Goal: Information Seeking & Learning: Learn about a topic

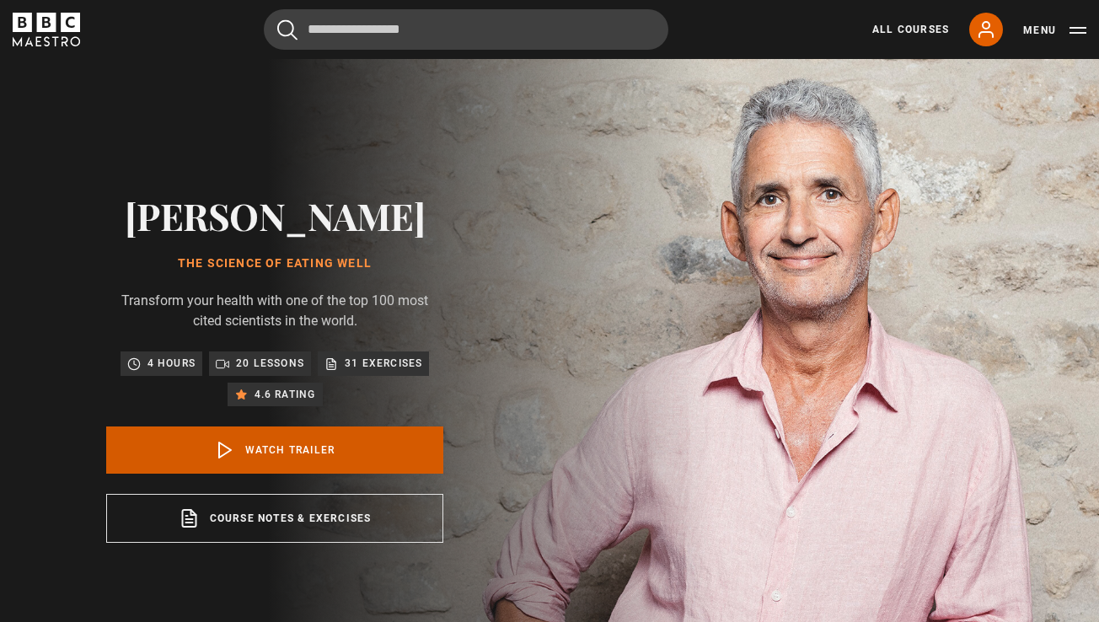
click at [268, 474] on link "Watch Trailer" at bounding box center [274, 450] width 337 height 47
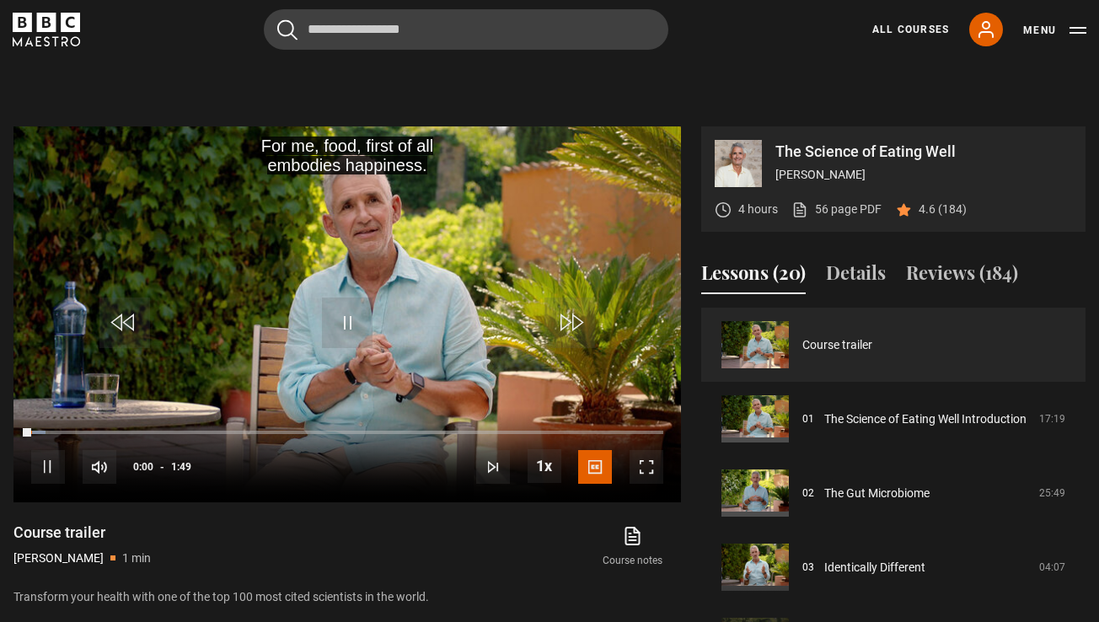
scroll to position [719, 0]
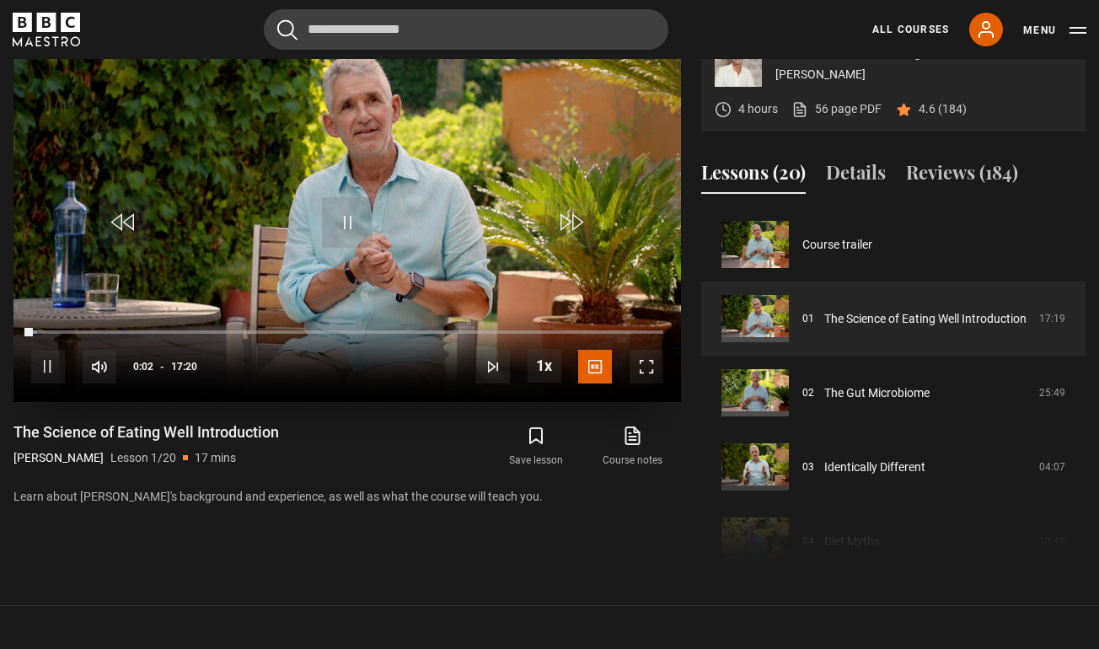
click at [647, 384] on span "Video Player" at bounding box center [647, 367] width 34 height 34
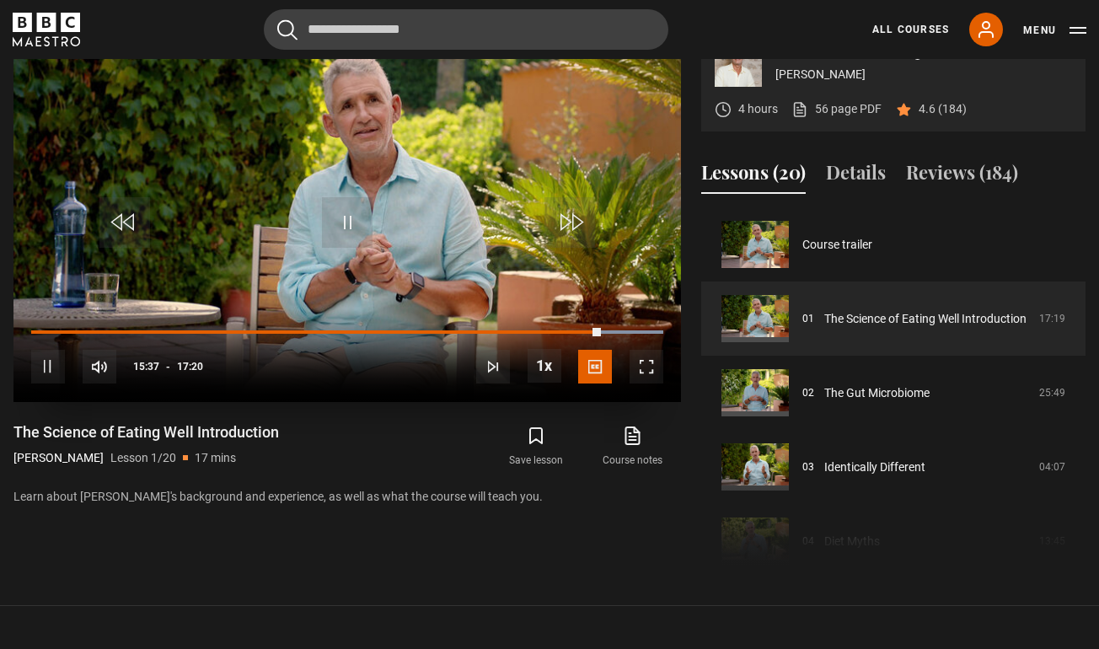
click at [642, 384] on span "Video Player" at bounding box center [647, 367] width 34 height 34
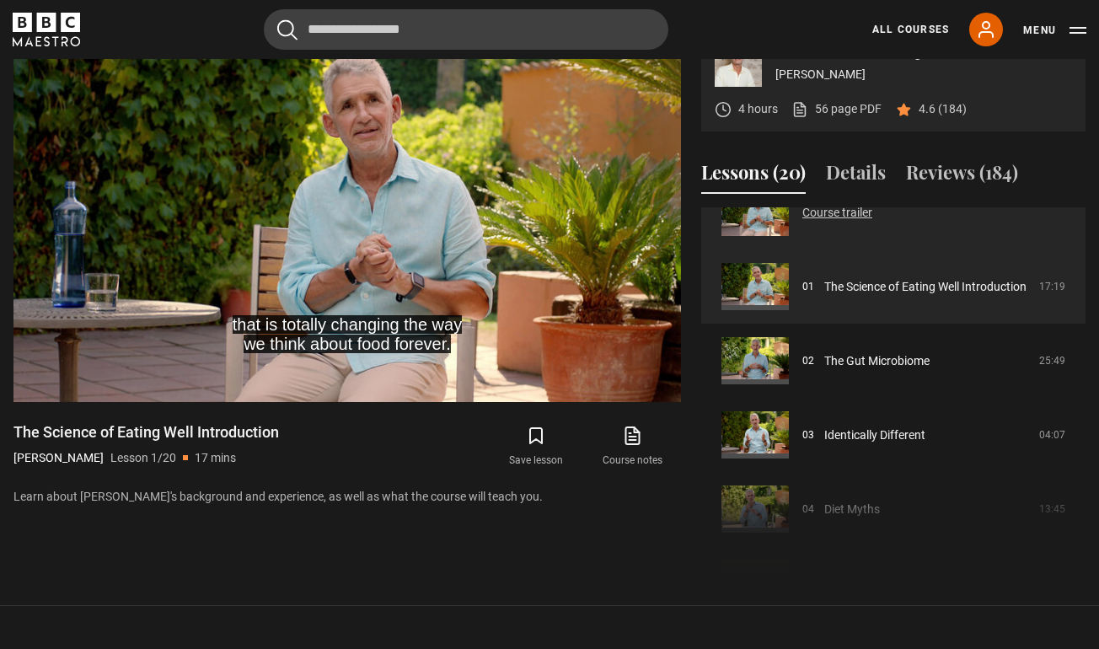
scroll to position [38, 0]
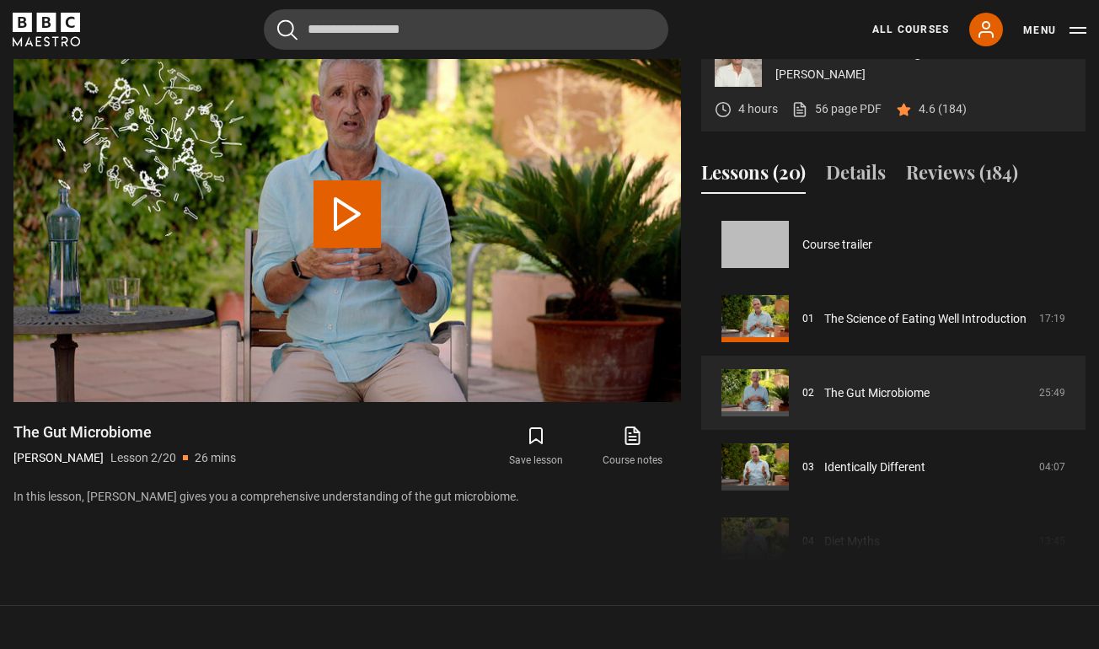
scroll to position [74, 0]
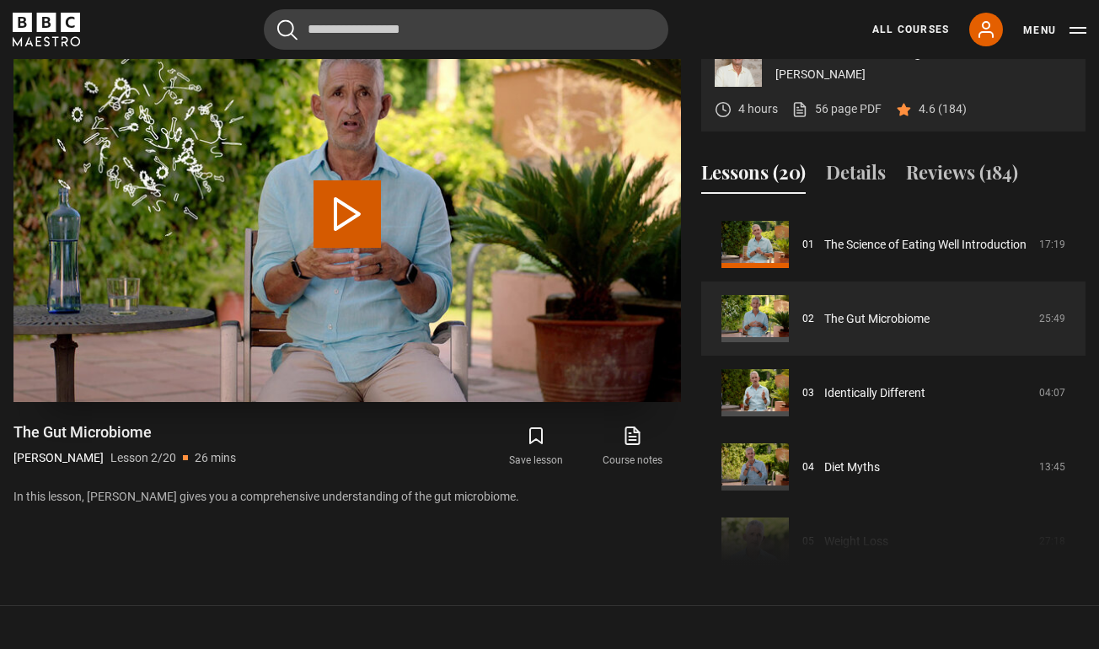
click at [346, 248] on button "Play Lesson The Gut Microbiome" at bounding box center [347, 213] width 67 height 67
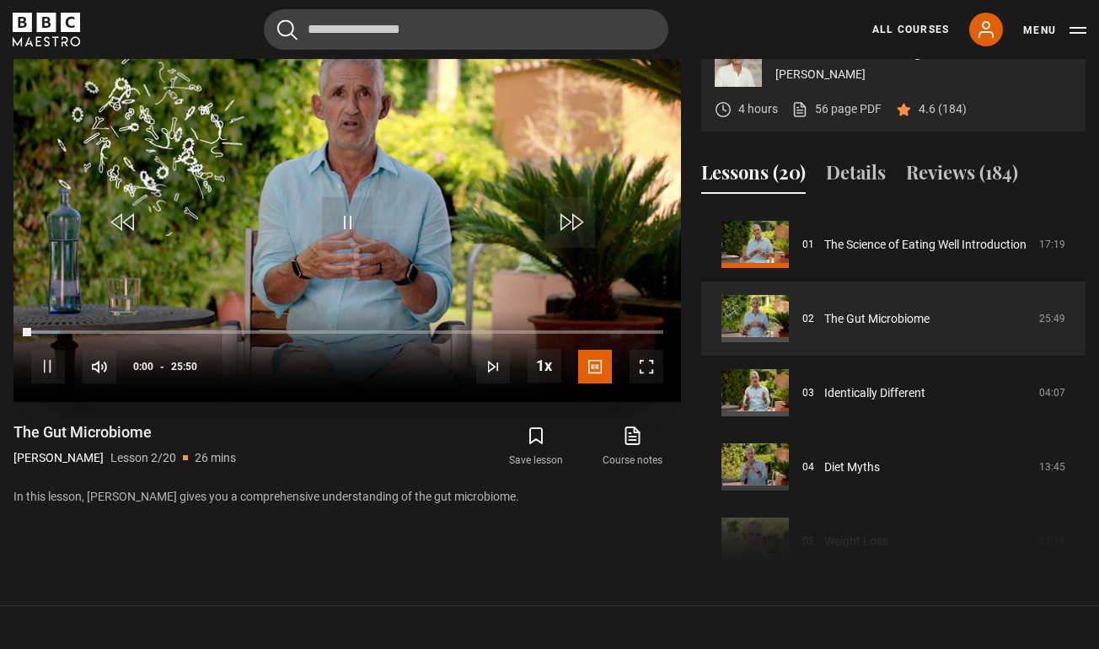
click at [647, 384] on span "Video Player" at bounding box center [647, 367] width 34 height 34
click at [646, 384] on span "Video Player" at bounding box center [647, 367] width 34 height 34
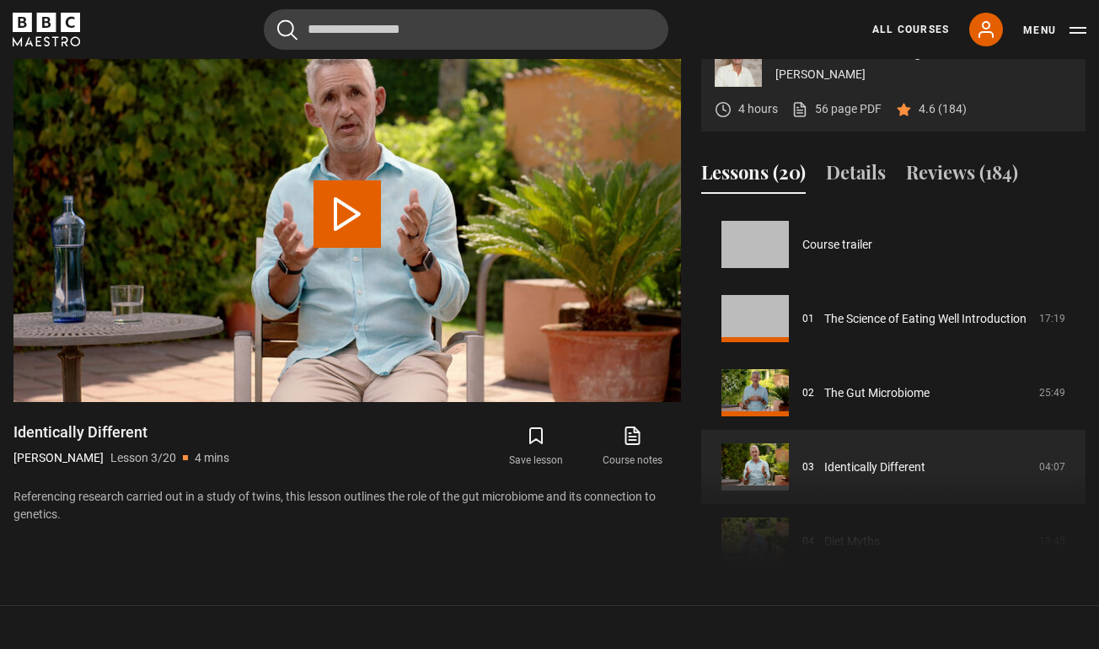
scroll to position [148, 0]
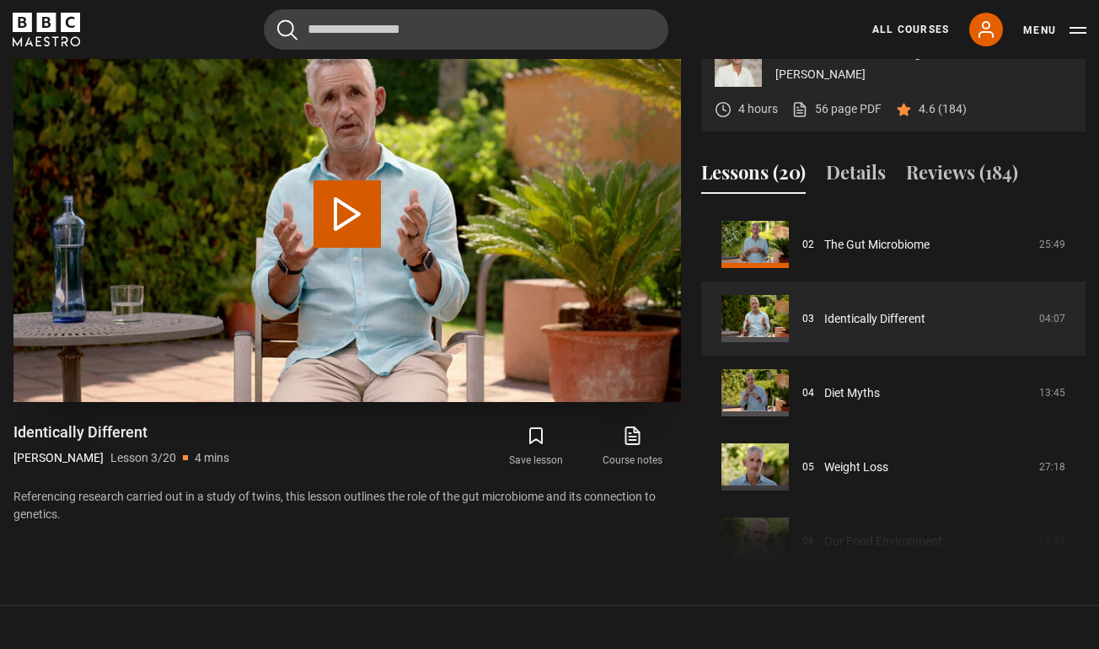
click at [349, 248] on button "Play Lesson Identically Different" at bounding box center [347, 213] width 67 height 67
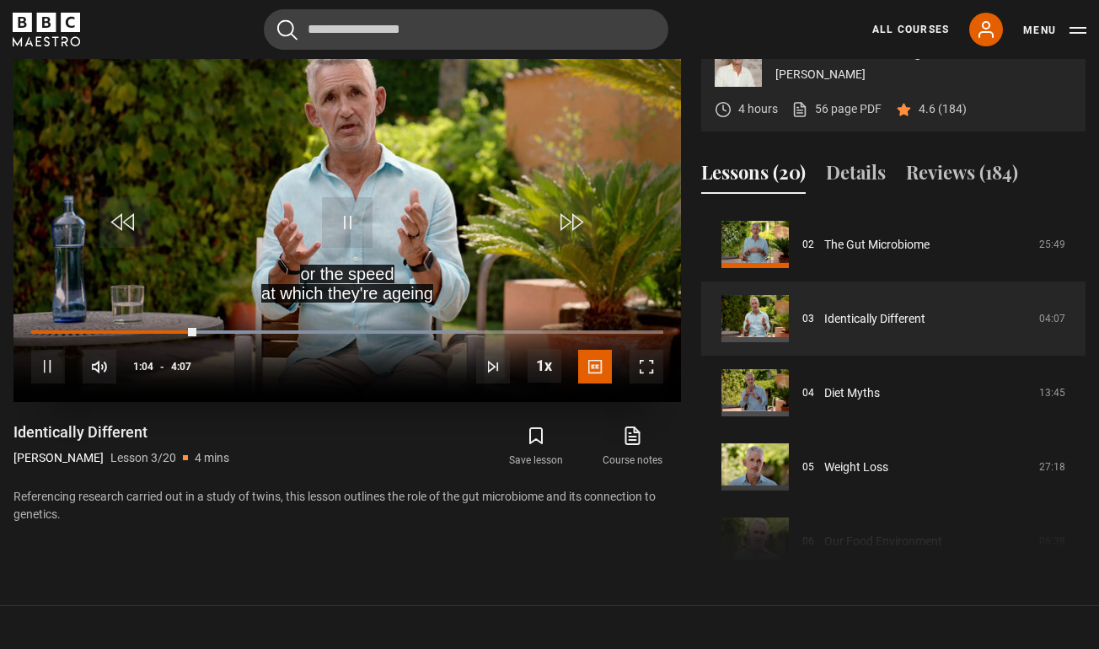
click at [653, 384] on span "Video Player" at bounding box center [647, 367] width 34 height 34
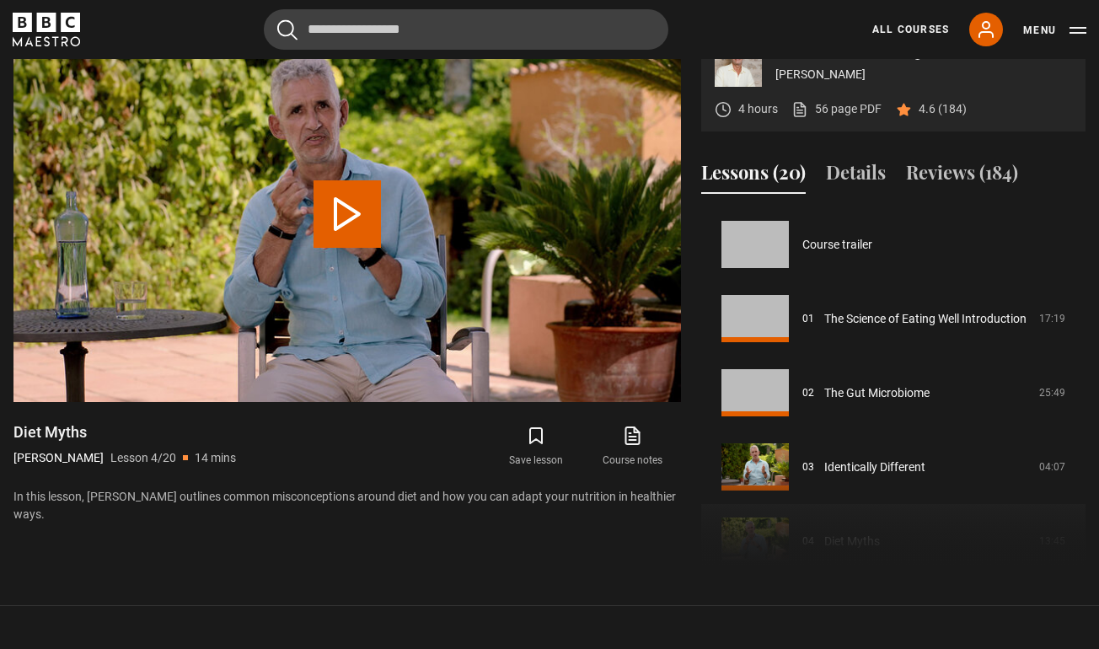
scroll to position [223, 0]
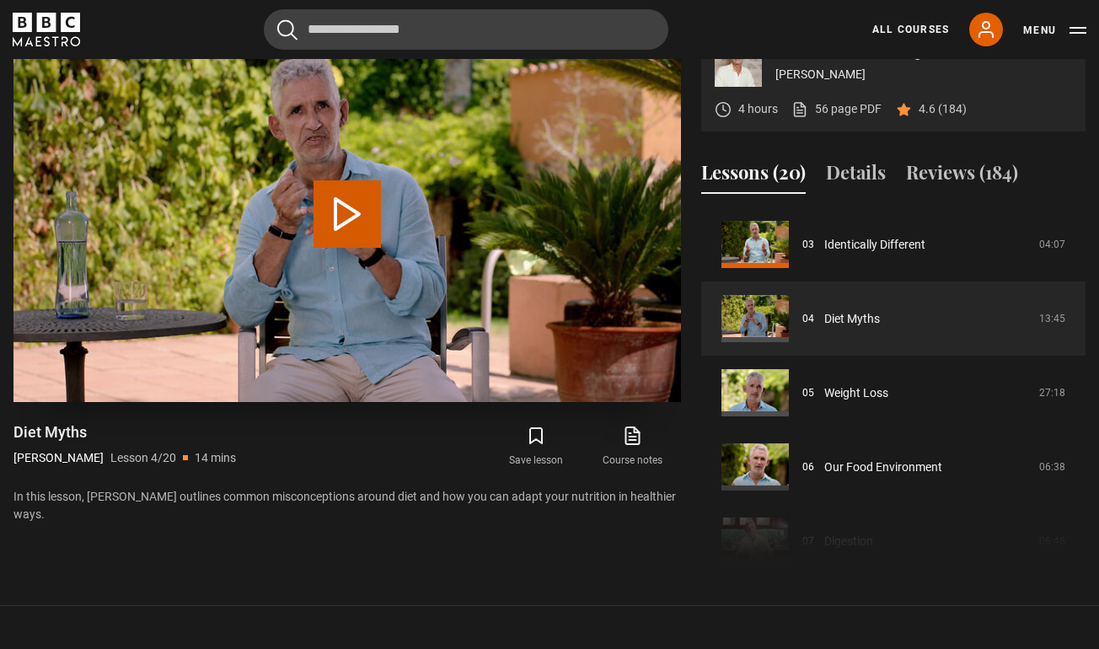
click at [346, 248] on button "Play Lesson Diet Myths" at bounding box center [347, 213] width 67 height 67
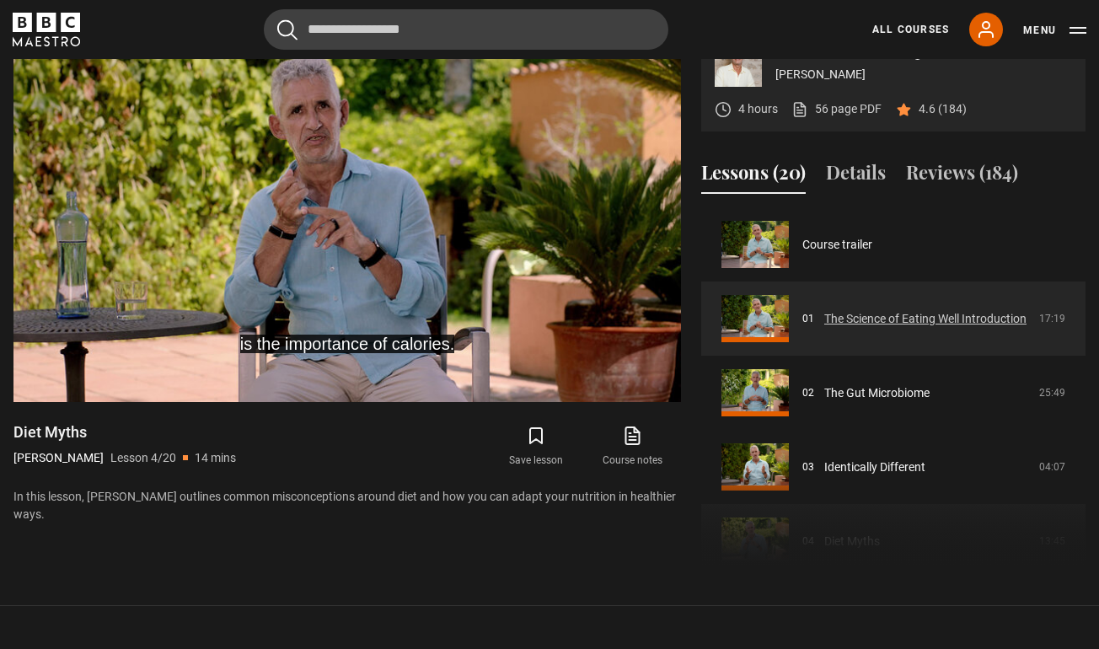
scroll to position [0, 0]
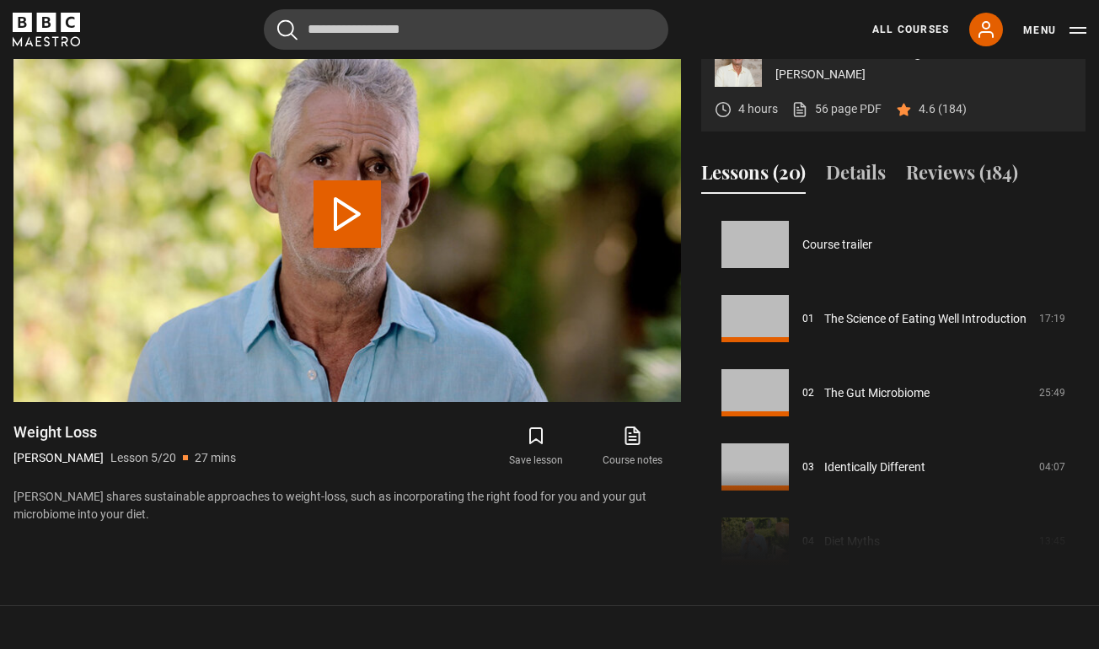
scroll to position [297, 0]
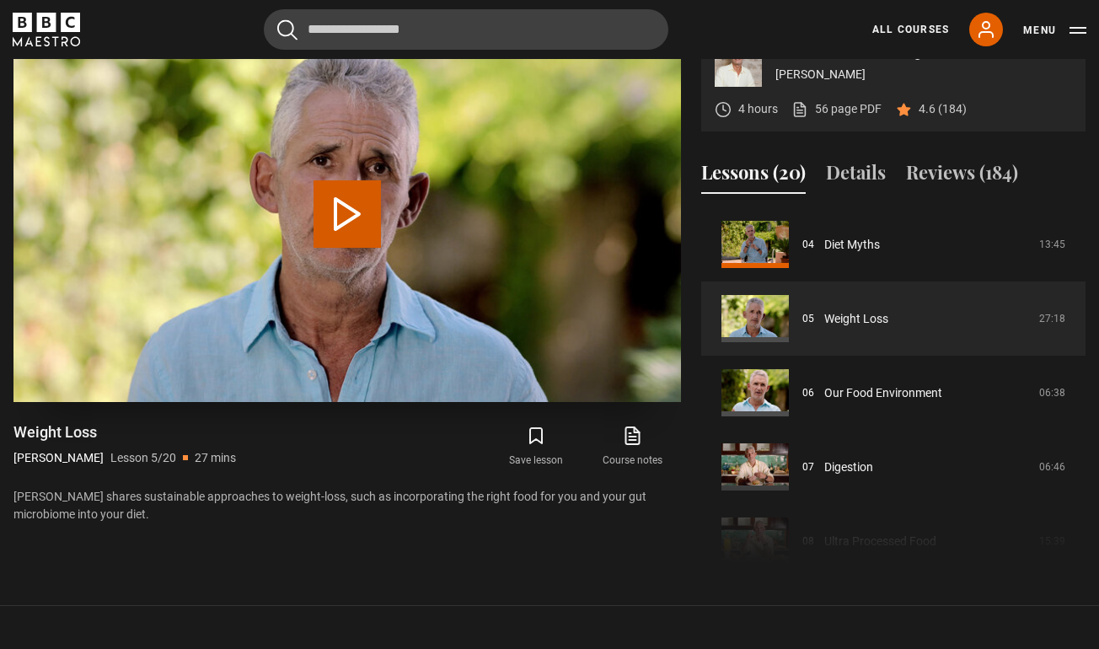
click at [337, 248] on button "Play Lesson Weight Loss" at bounding box center [347, 213] width 67 height 67
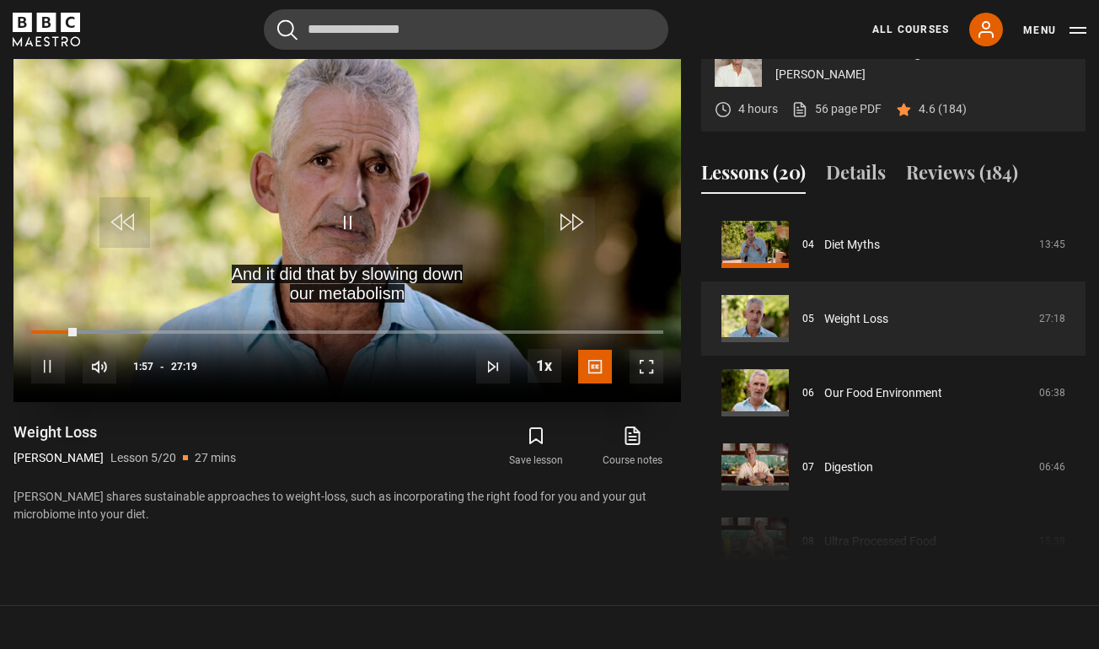
click at [637, 384] on span "Video Player" at bounding box center [647, 367] width 34 height 34
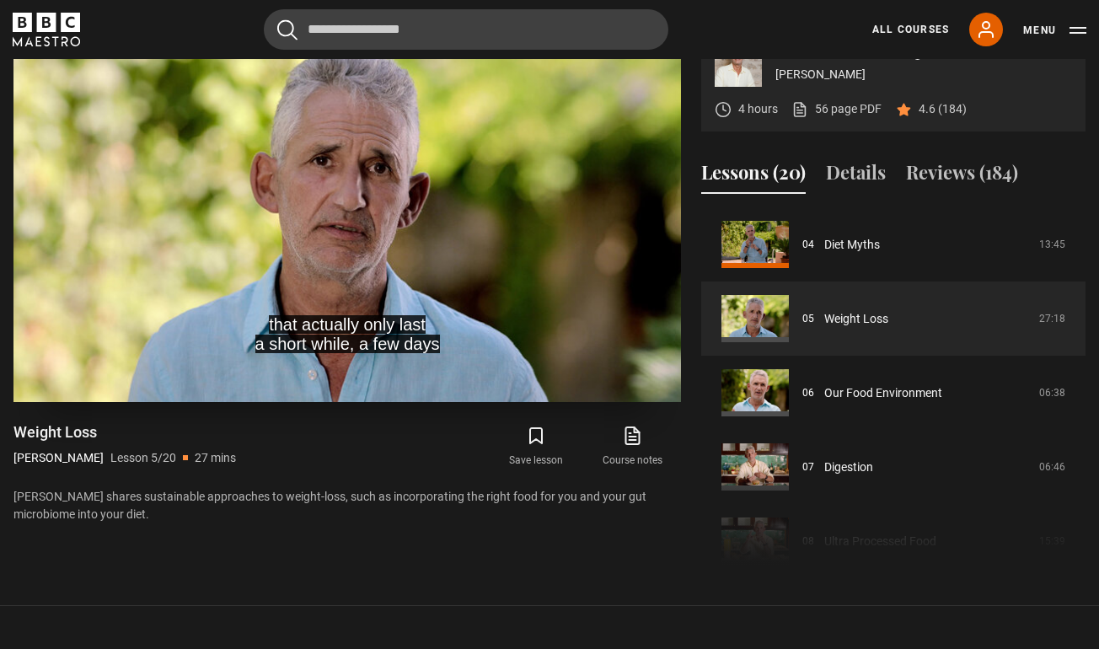
click at [400, 161] on video "Video Player" at bounding box center [347, 214] width 668 height 376
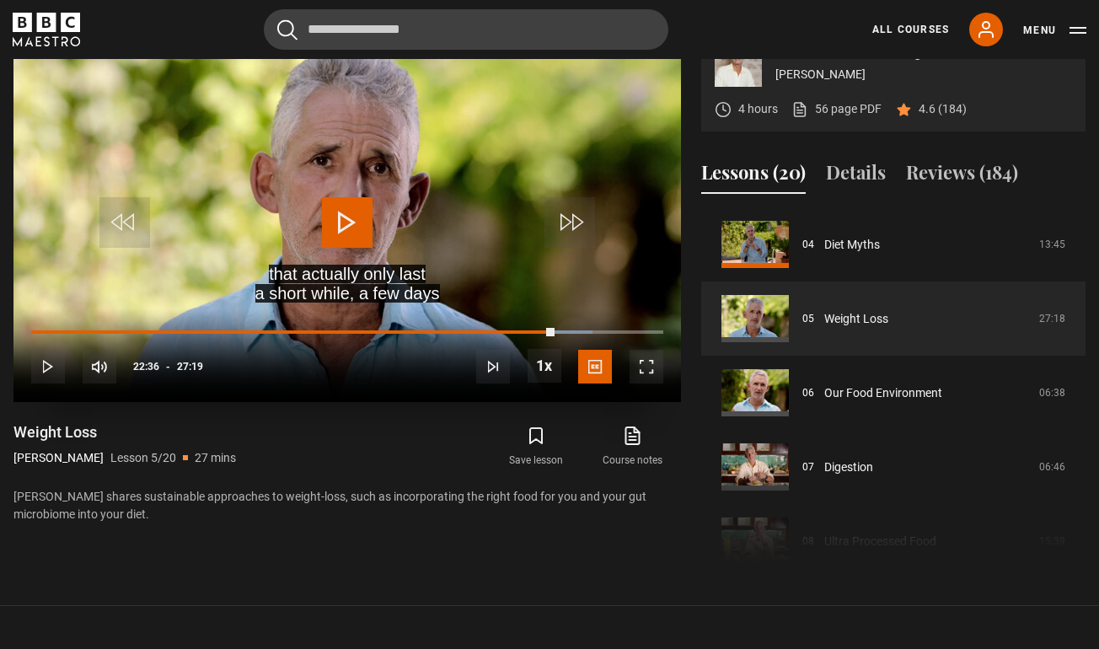
click at [343, 248] on span "Video Player" at bounding box center [347, 222] width 51 height 51
click at [646, 384] on span "Video Player" at bounding box center [647, 367] width 34 height 34
click at [641, 384] on span "Video Player" at bounding box center [647, 367] width 34 height 34
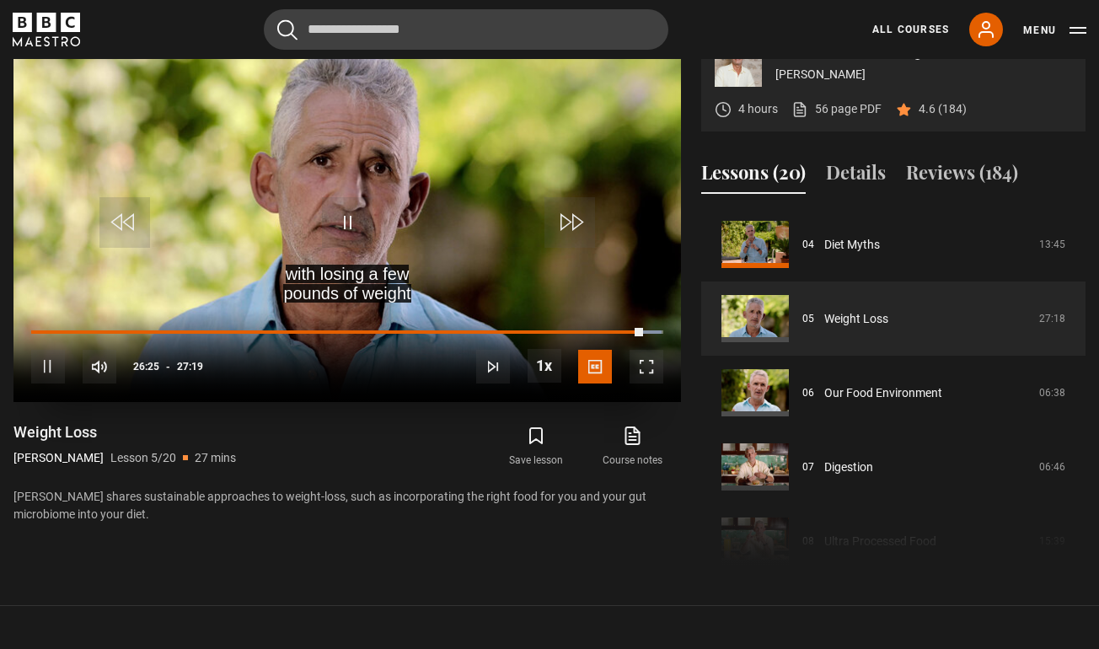
click at [647, 384] on span "Video Player" at bounding box center [647, 367] width 34 height 34
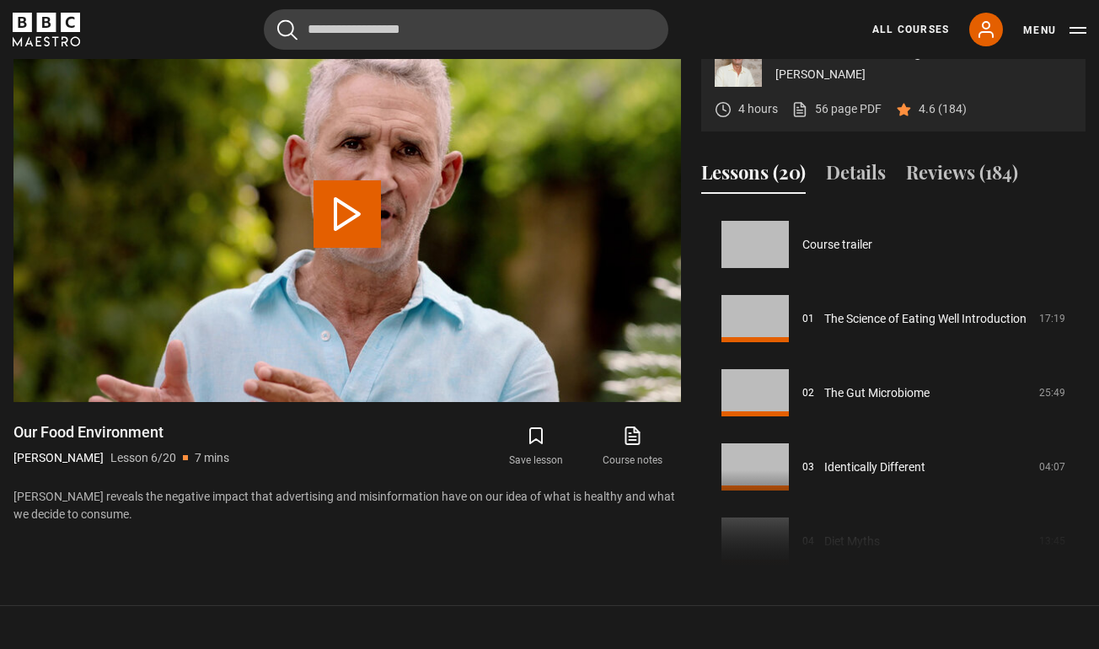
scroll to position [371, 0]
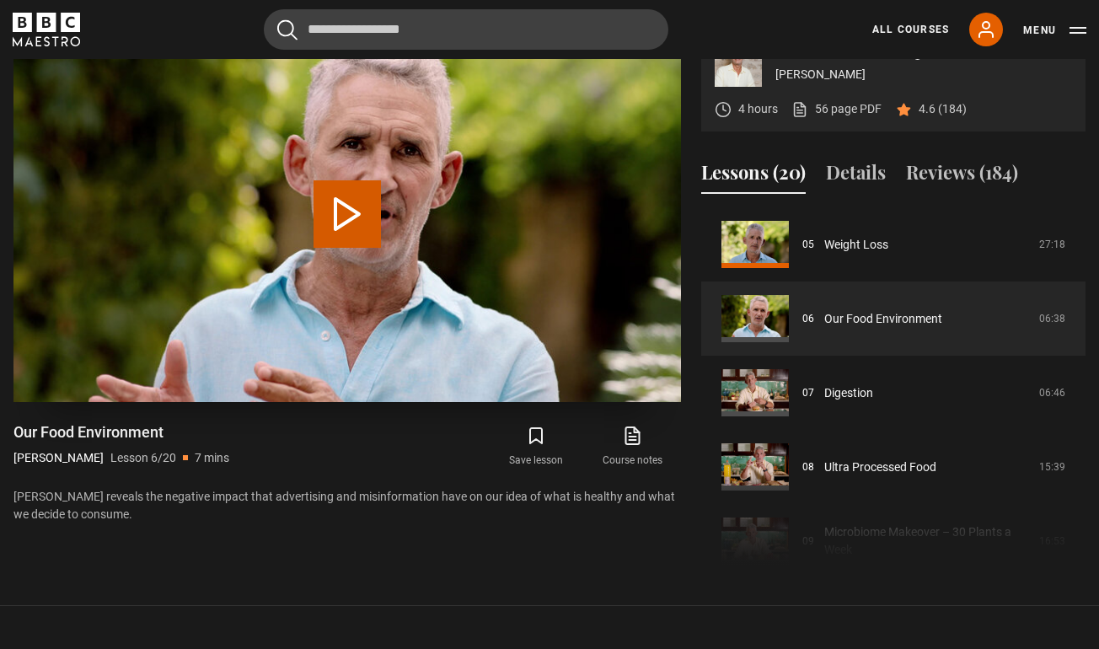
click at [357, 246] on button "Play Lesson Our Food Environment" at bounding box center [347, 213] width 67 height 67
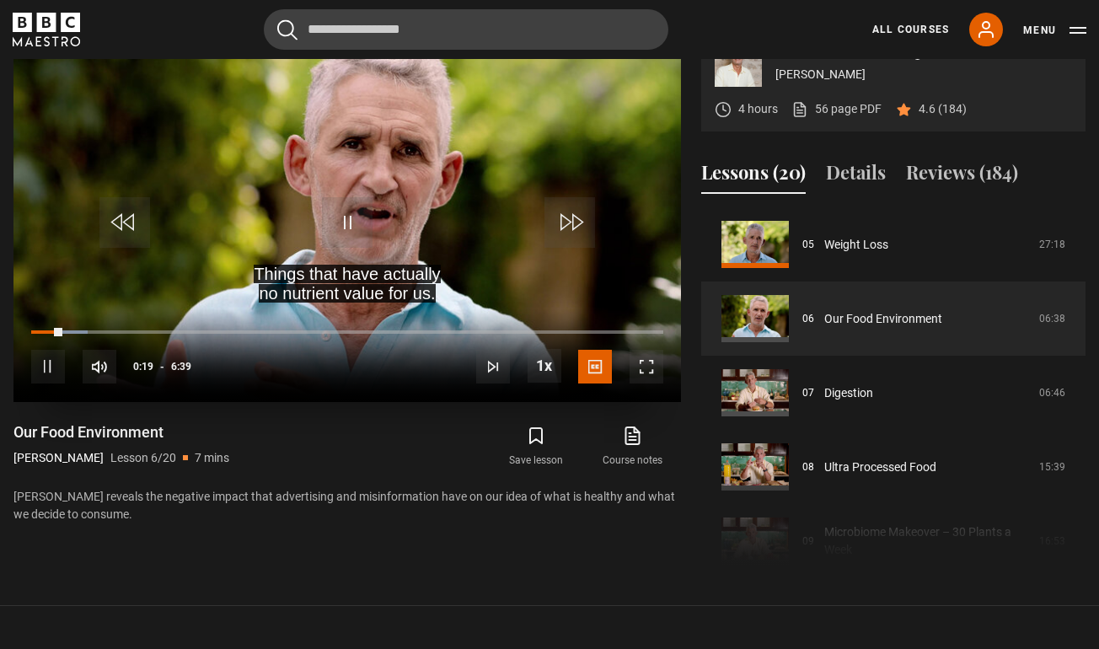
click at [649, 384] on span "Video Player" at bounding box center [647, 367] width 34 height 34
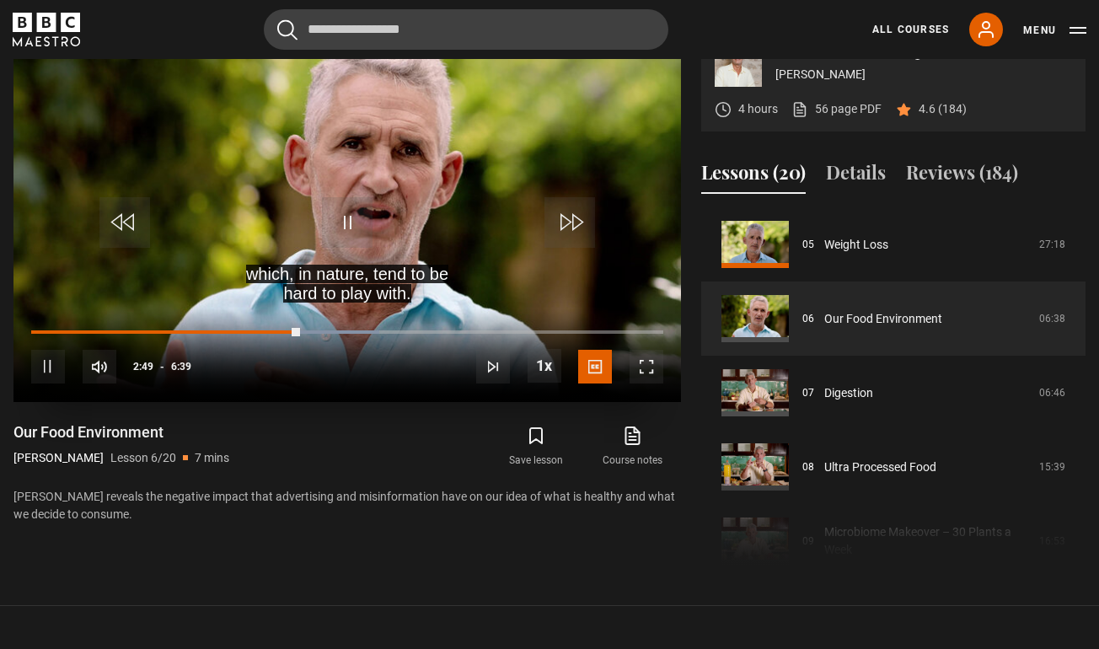
click at [641, 384] on span "Video Player" at bounding box center [647, 367] width 34 height 34
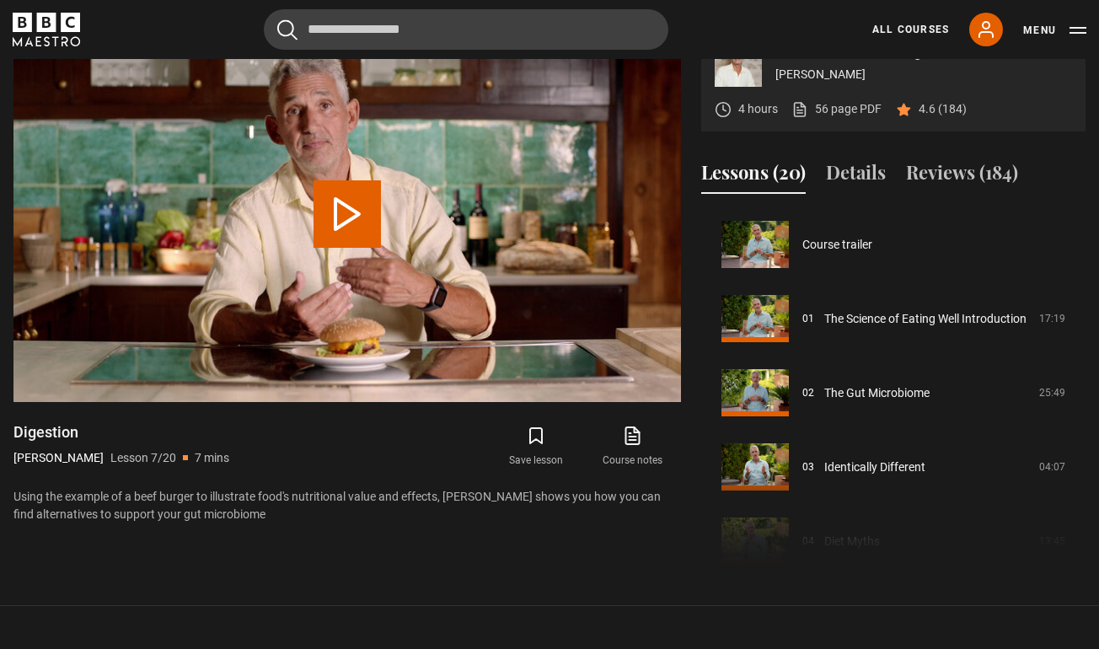
scroll to position [445, 0]
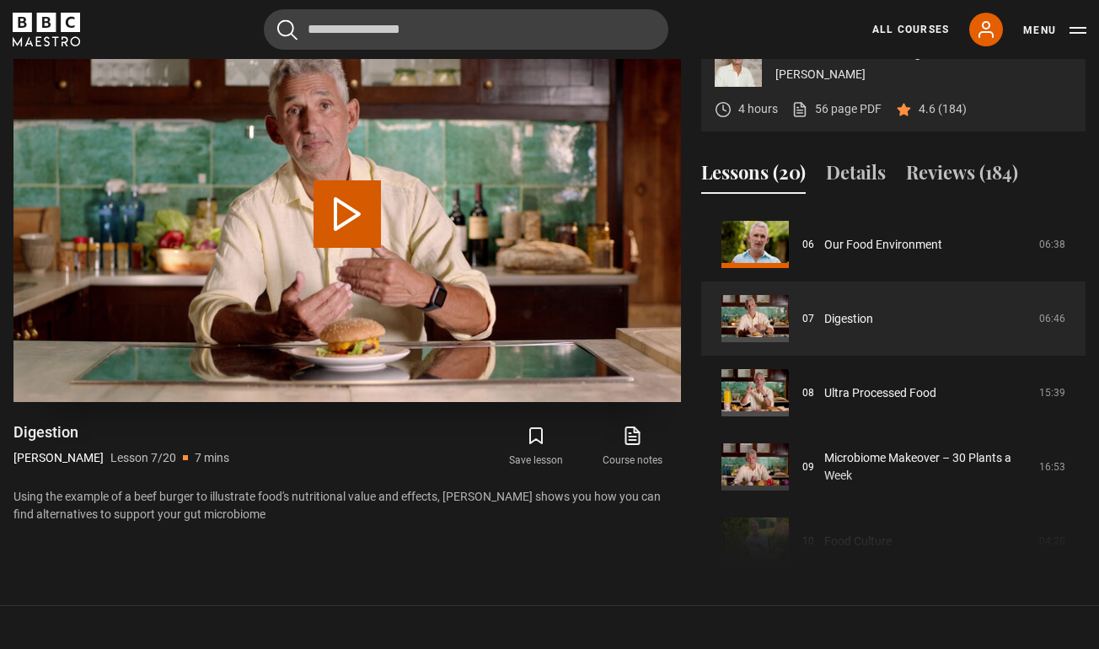
click at [355, 244] on button "Play Lesson Digestion" at bounding box center [347, 213] width 67 height 67
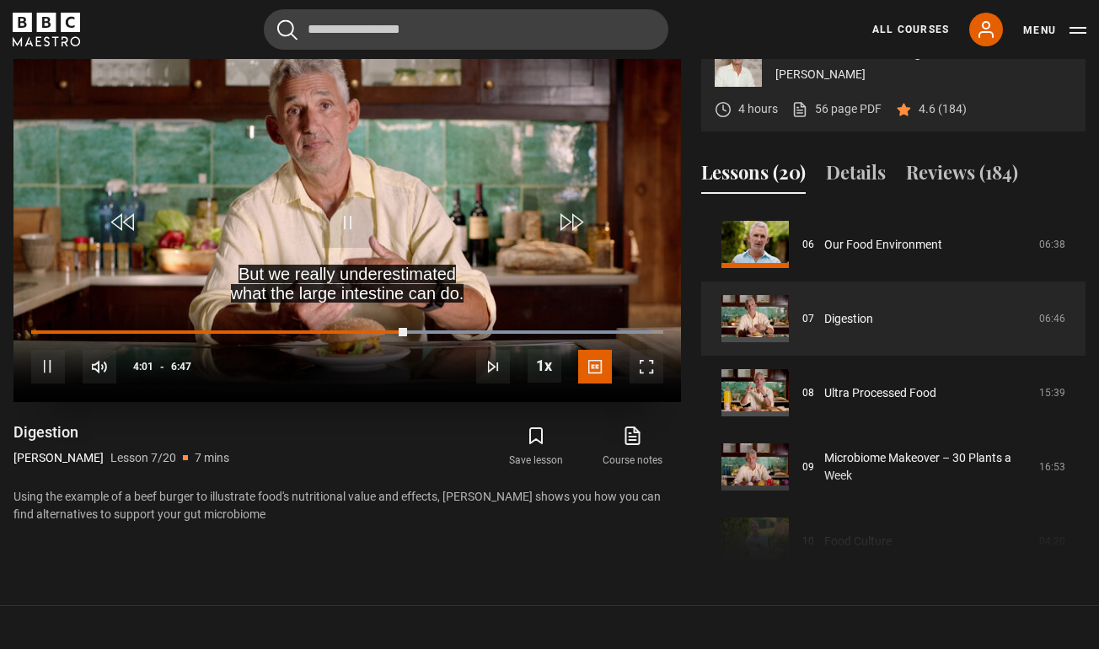
click at [653, 384] on span "Video Player" at bounding box center [647, 367] width 34 height 34
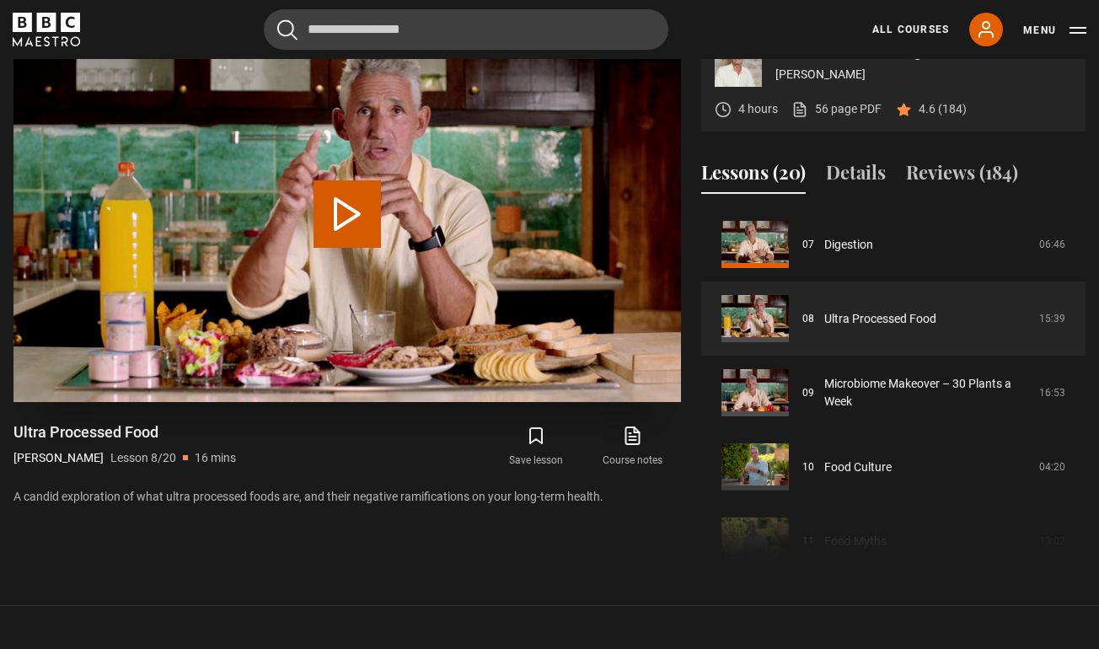
click at [334, 248] on button "Play Lesson Ultra Processed Food" at bounding box center [347, 213] width 67 height 67
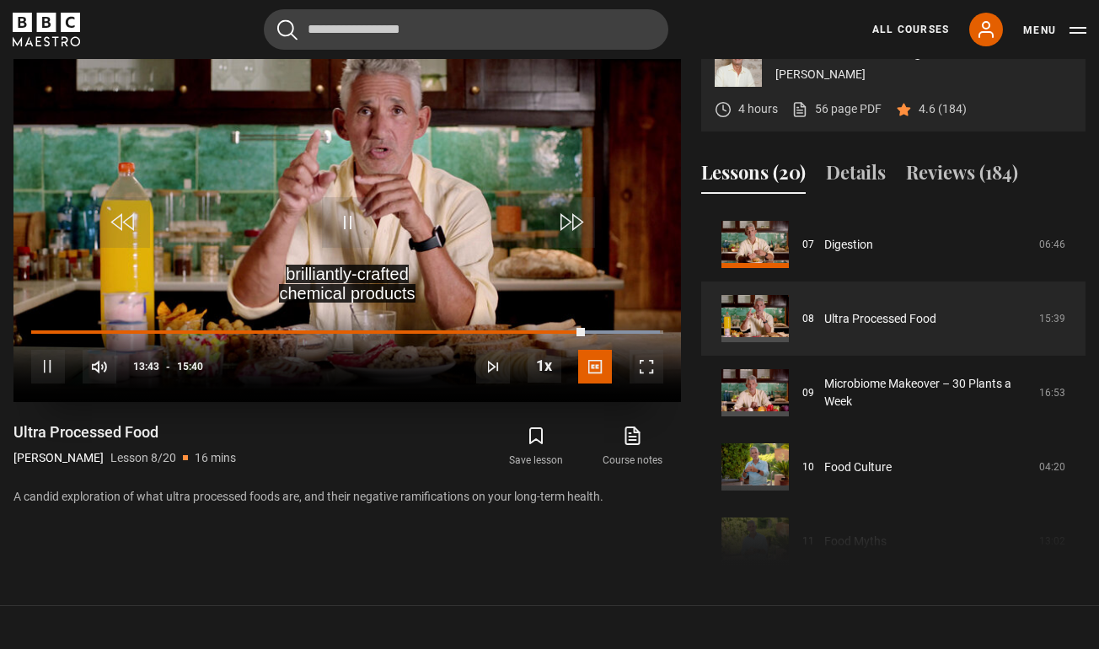
click at [653, 384] on span "Video Player" at bounding box center [647, 367] width 34 height 34
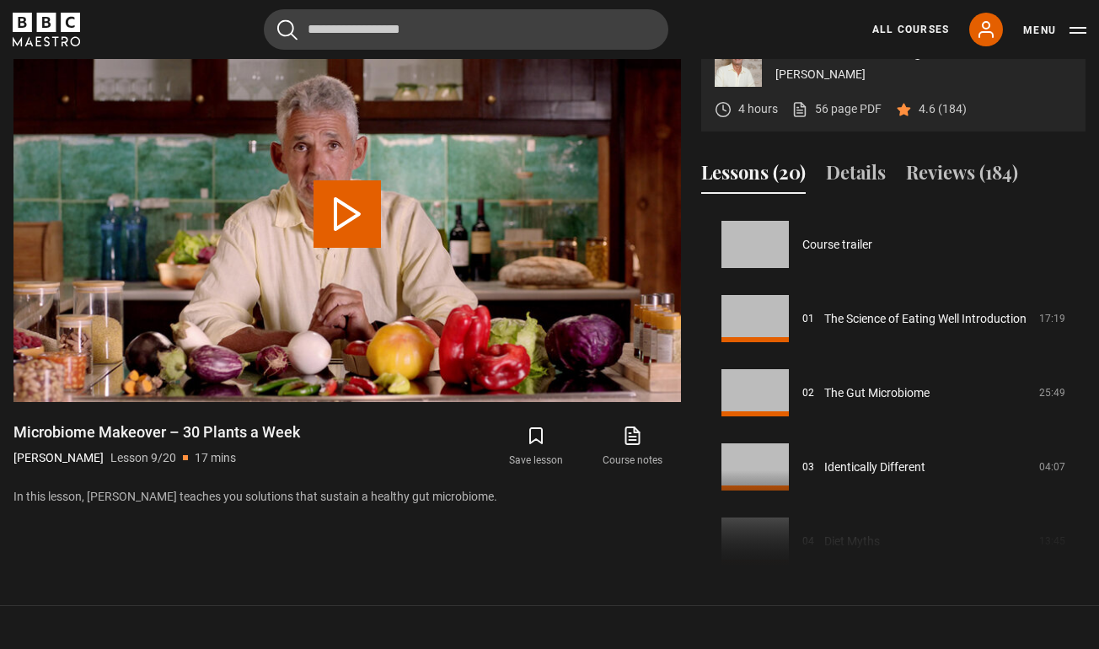
scroll to position [594, 0]
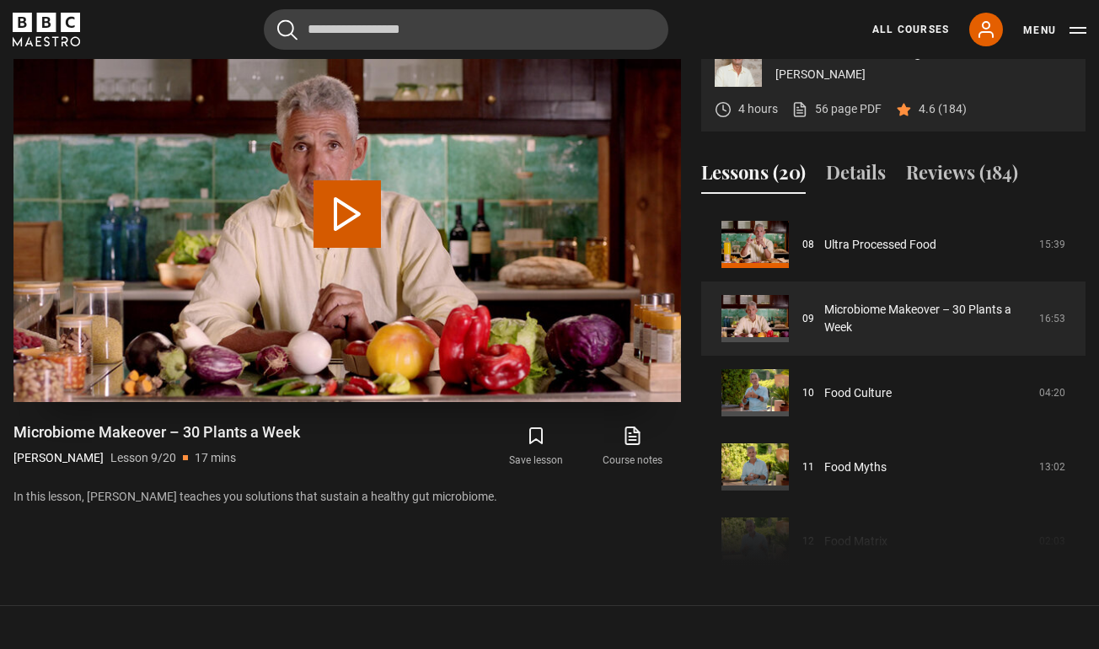
click at [336, 248] on button "Play Lesson Microbiome Makeover – 30 Plants a Week" at bounding box center [347, 213] width 67 height 67
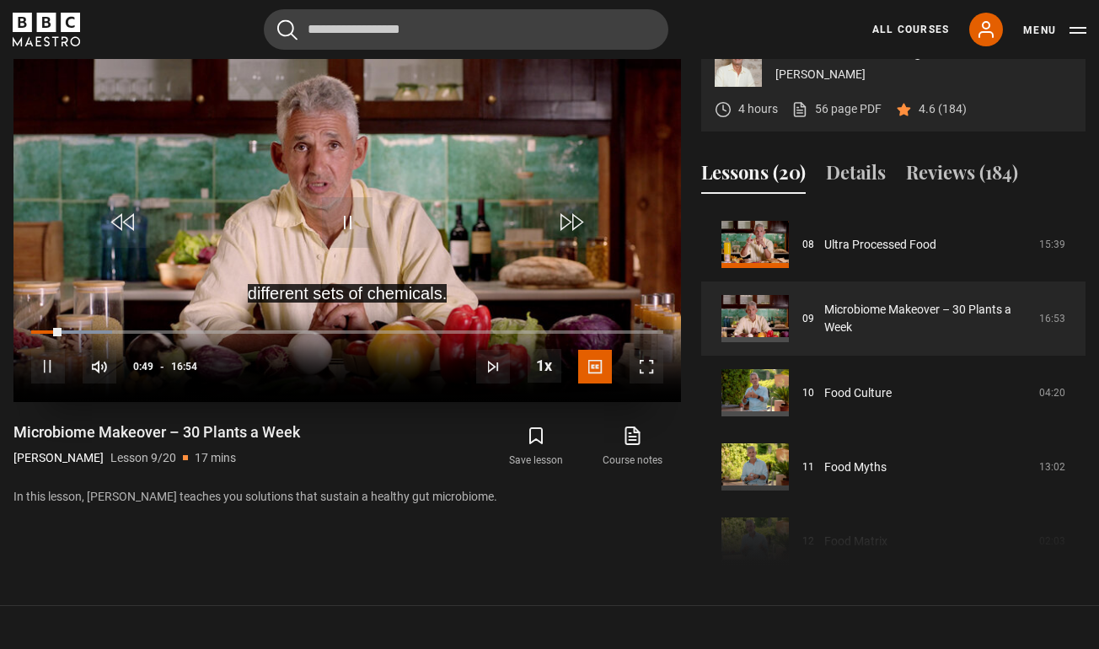
click at [644, 384] on span "Video Player" at bounding box center [647, 367] width 34 height 34
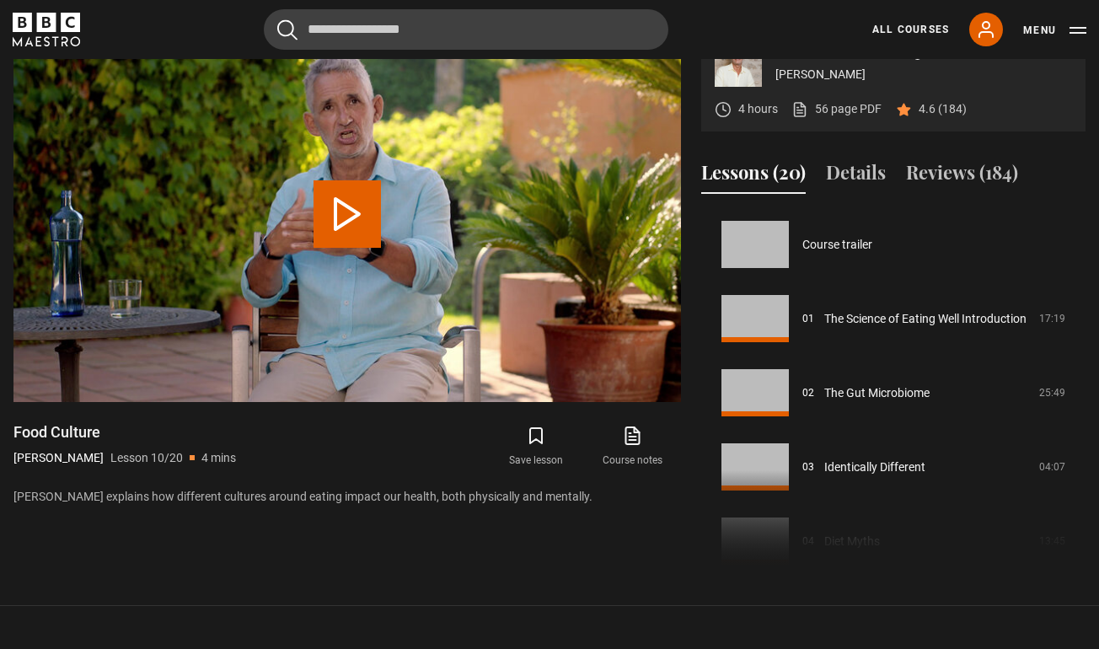
scroll to position [668, 0]
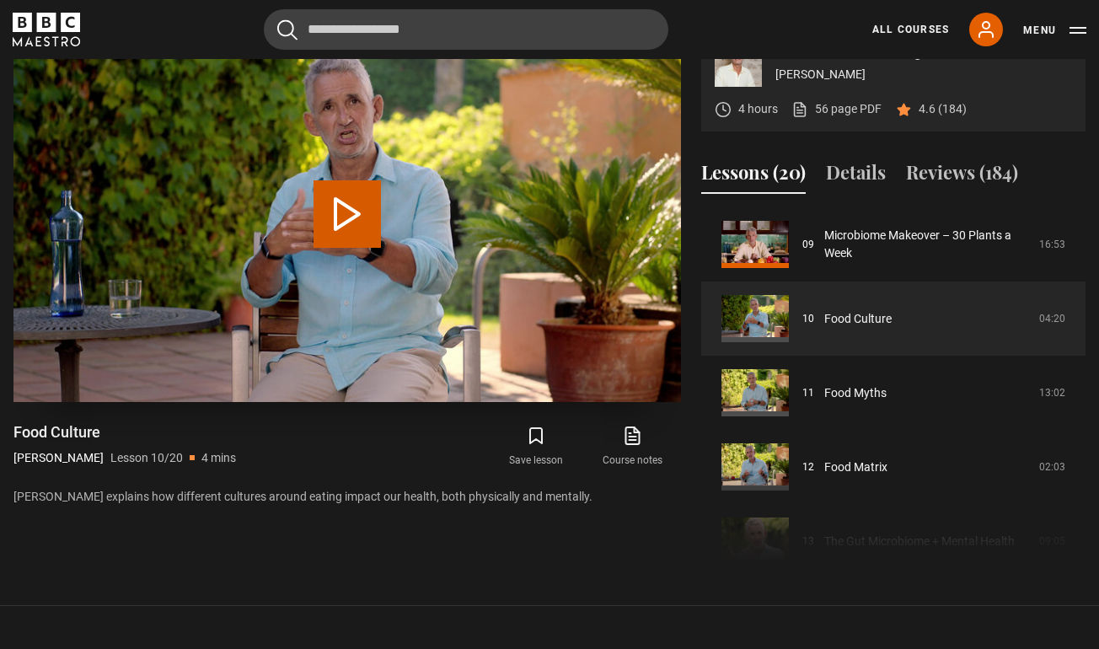
click at [351, 248] on button "Play Lesson Food Culture" at bounding box center [347, 213] width 67 height 67
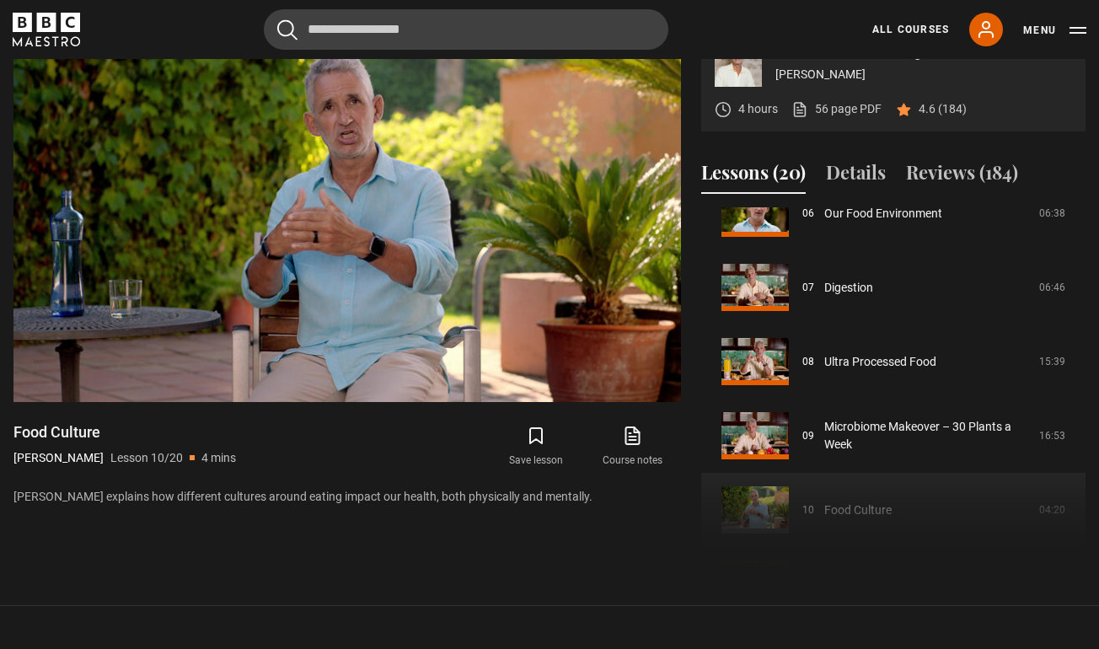
scroll to position [475, 0]
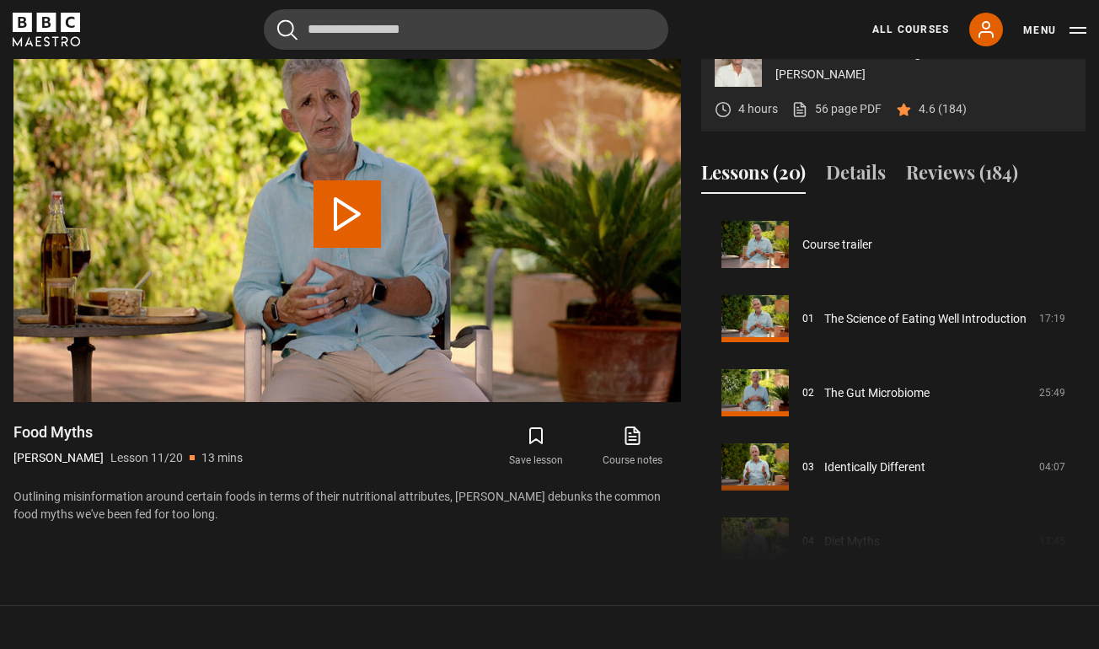
scroll to position [742, 0]
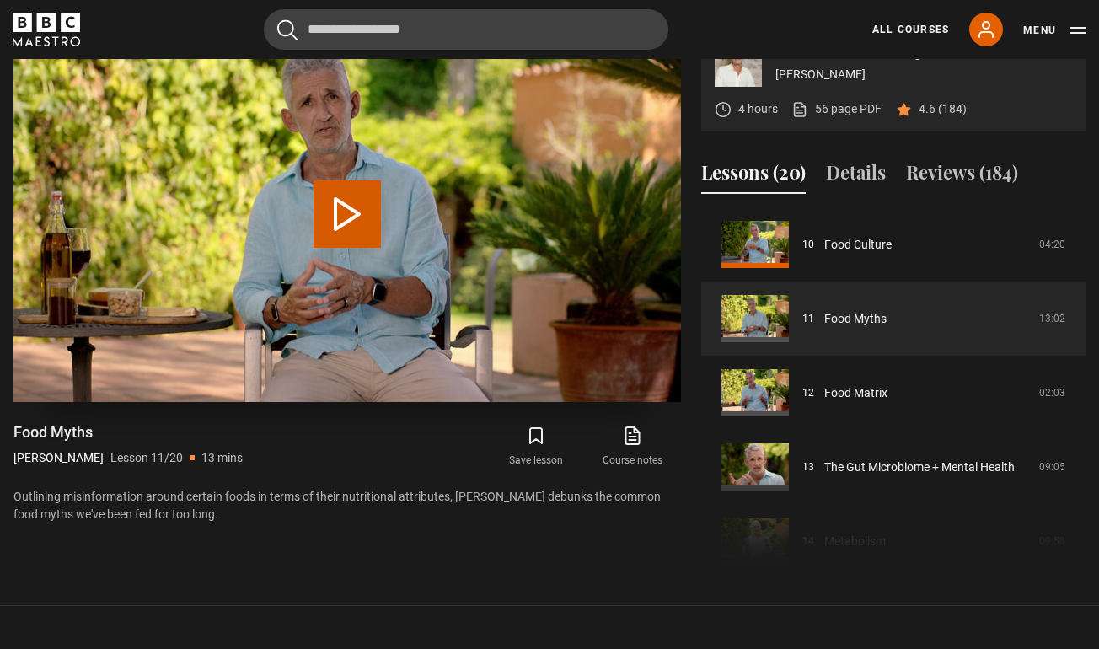
click at [352, 248] on button "Play Lesson Food Myths" at bounding box center [347, 213] width 67 height 67
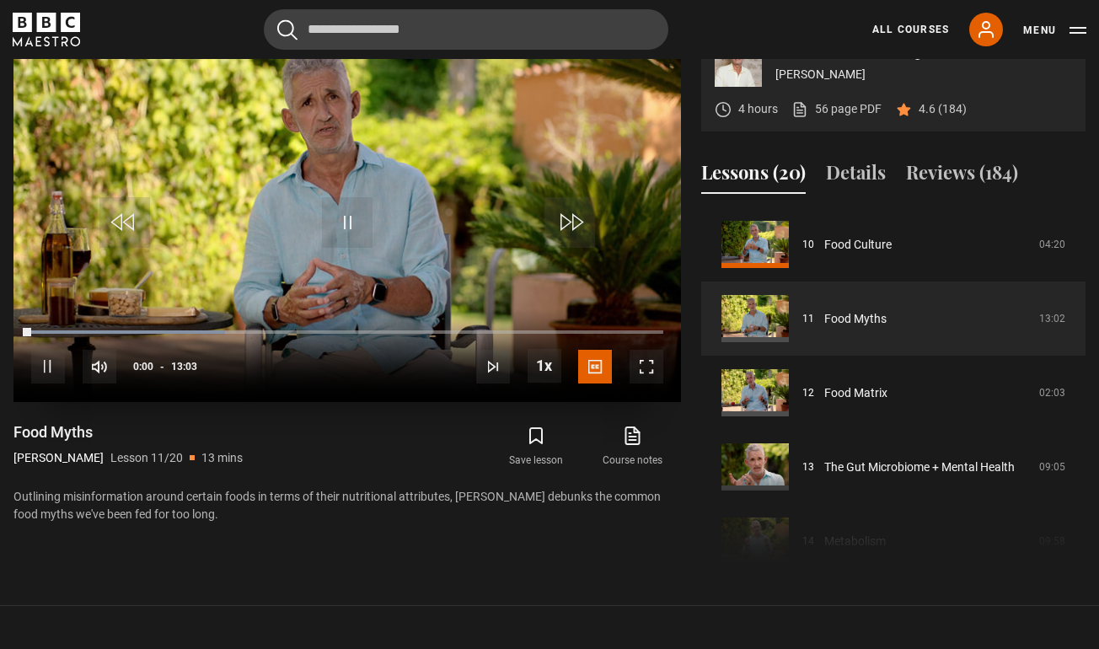
click at [649, 384] on span "Video Player" at bounding box center [647, 367] width 34 height 34
click at [653, 384] on span "Video Player" at bounding box center [647, 367] width 34 height 34
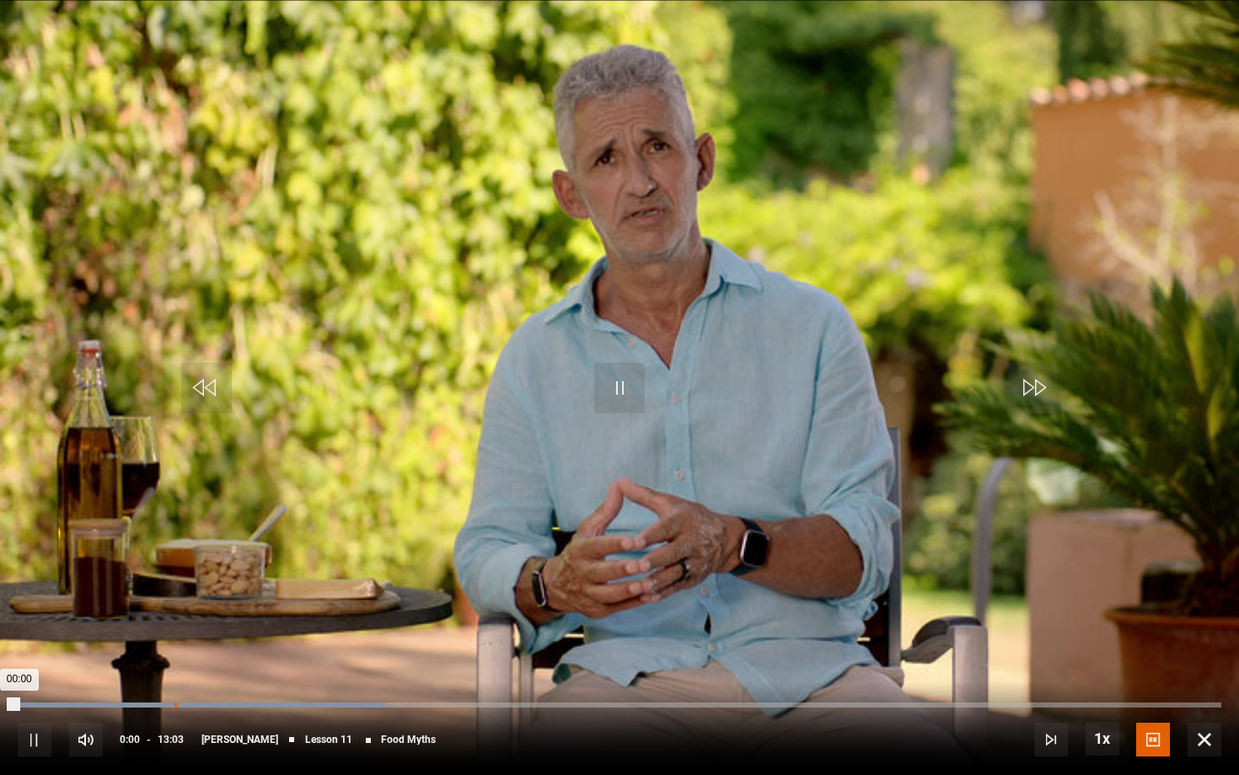
click at [175, 648] on div "Loaded : 30.64% 01:41 00:00" at bounding box center [620, 704] width 1204 height 5
click at [24, 648] on div "00:03" at bounding box center [25, 704] width 3 height 5
click at [626, 389] on span "Video Player" at bounding box center [619, 388] width 51 height 51
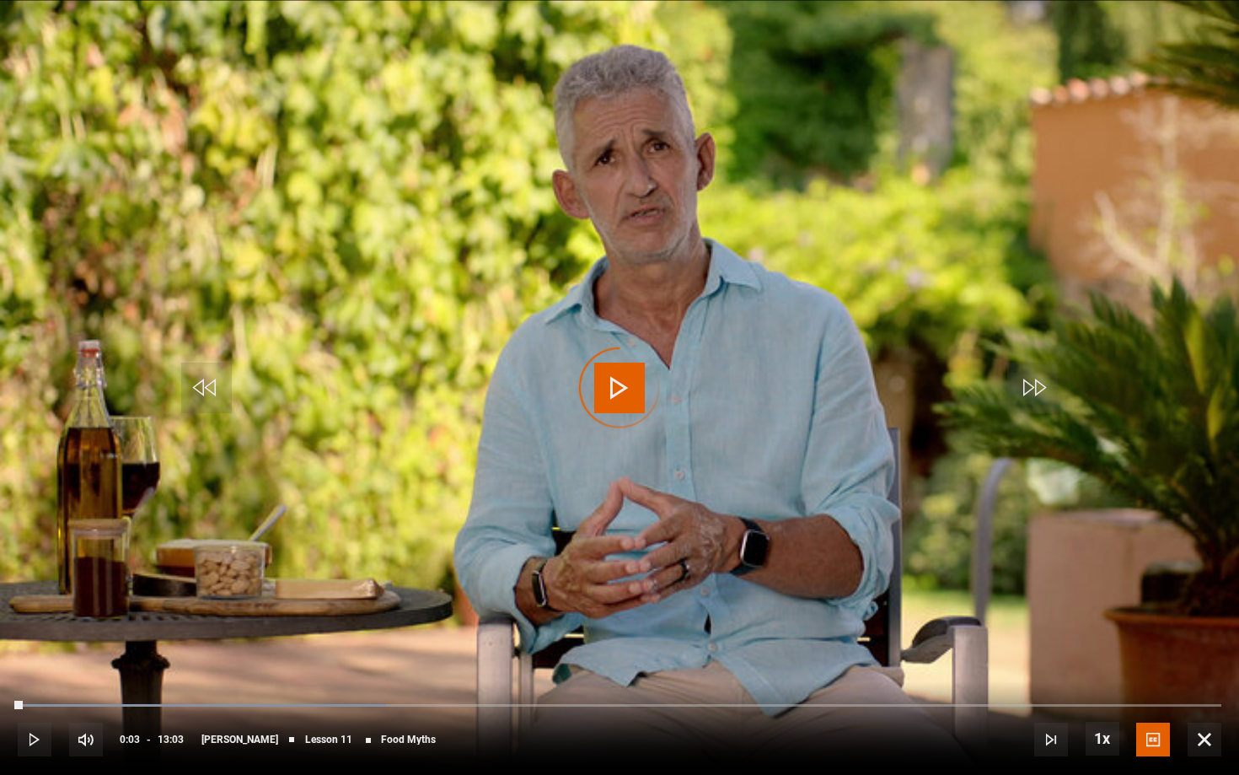
click at [615, 389] on div "Video Player is loading." at bounding box center [619, 388] width 84 height 84
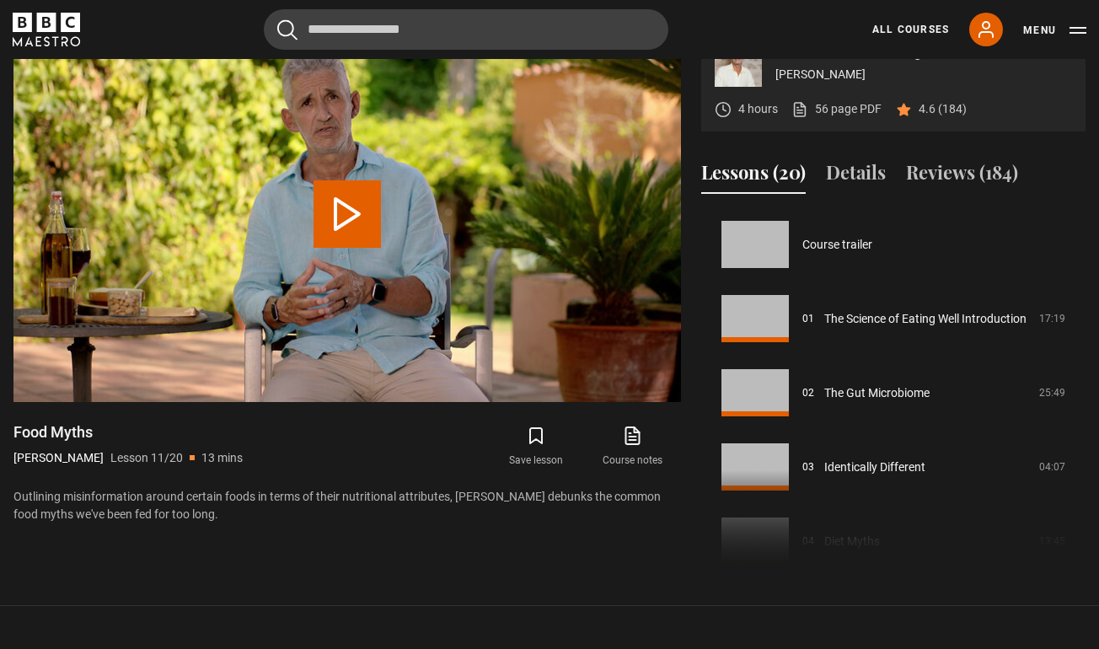
scroll to position [742, 0]
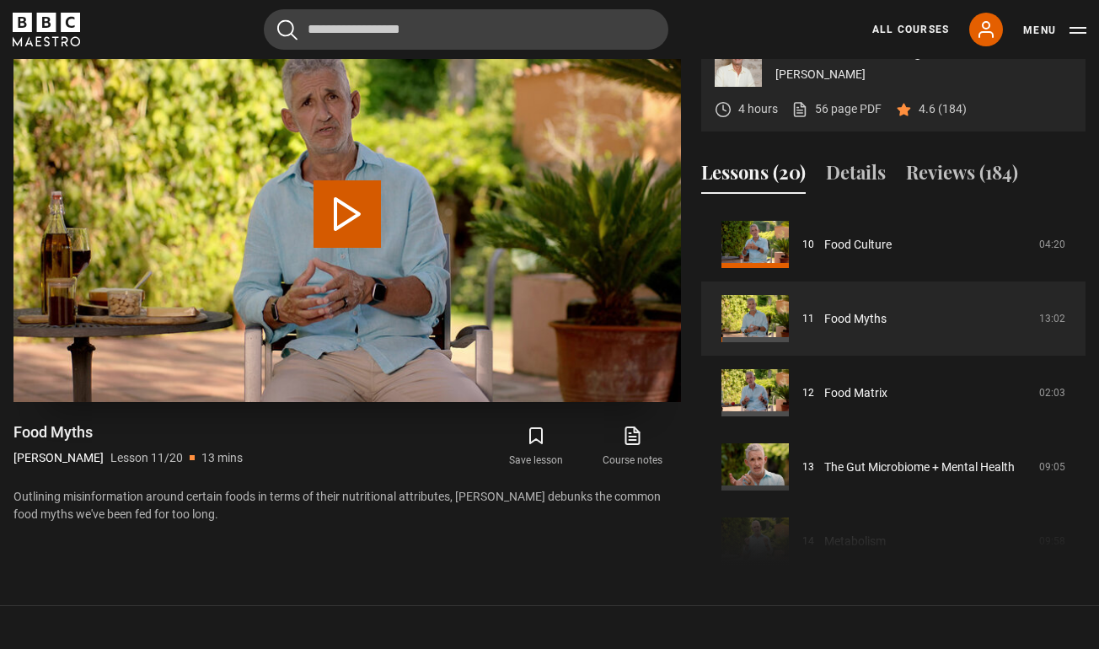
click at [343, 248] on button "Play Lesson Food Myths" at bounding box center [347, 213] width 67 height 67
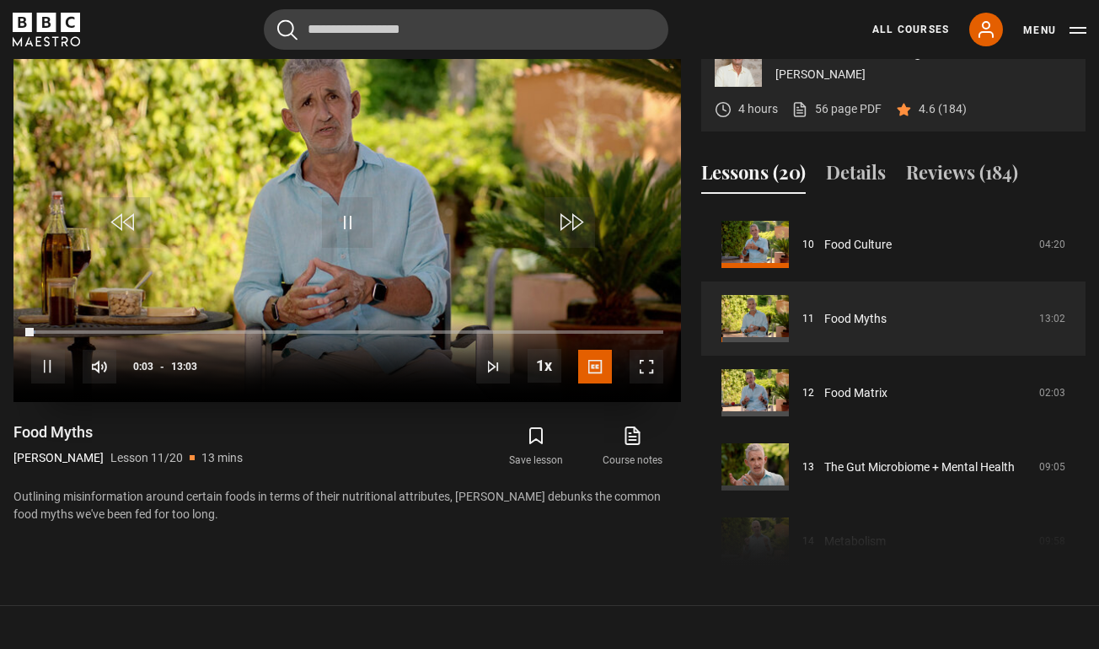
click at [661, 384] on span "Video Player" at bounding box center [647, 367] width 34 height 34
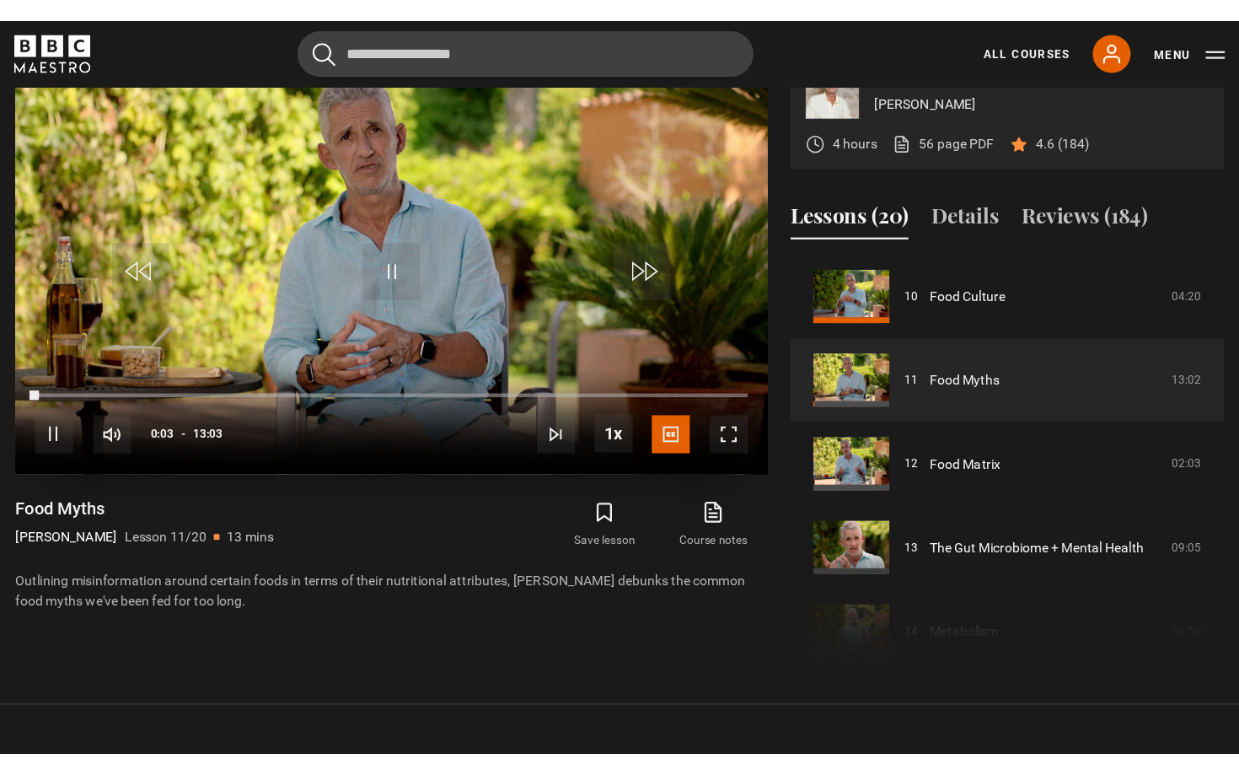
scroll to position [787, 0]
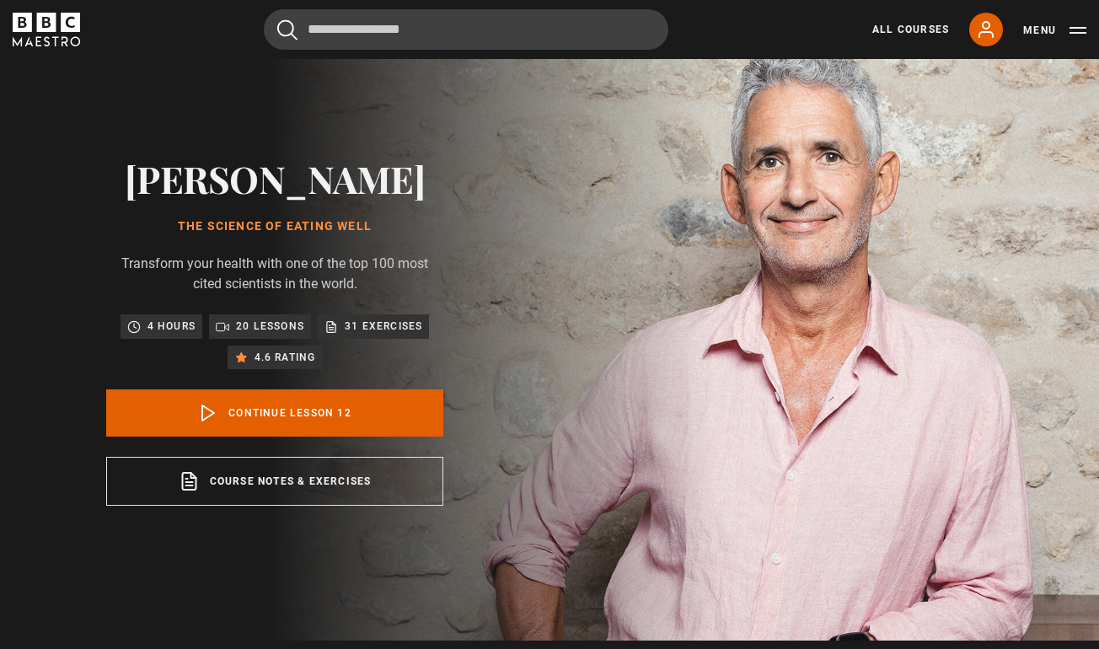
scroll to position [46, 0]
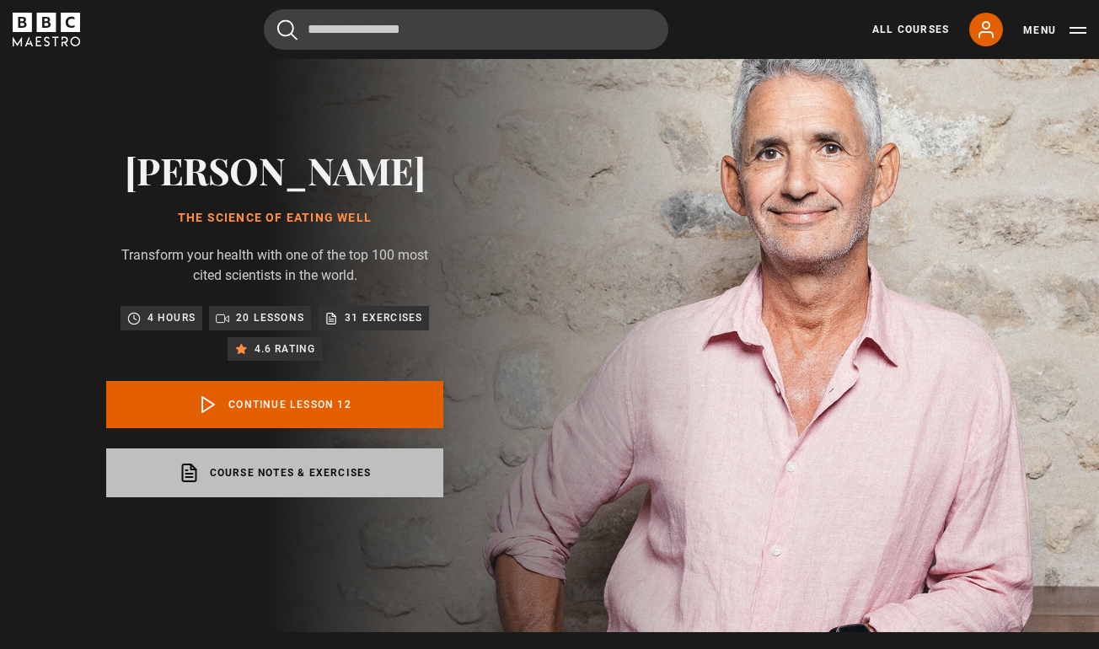
click at [359, 497] on link "Course notes & exercises opens in a new tab" at bounding box center [274, 473] width 337 height 49
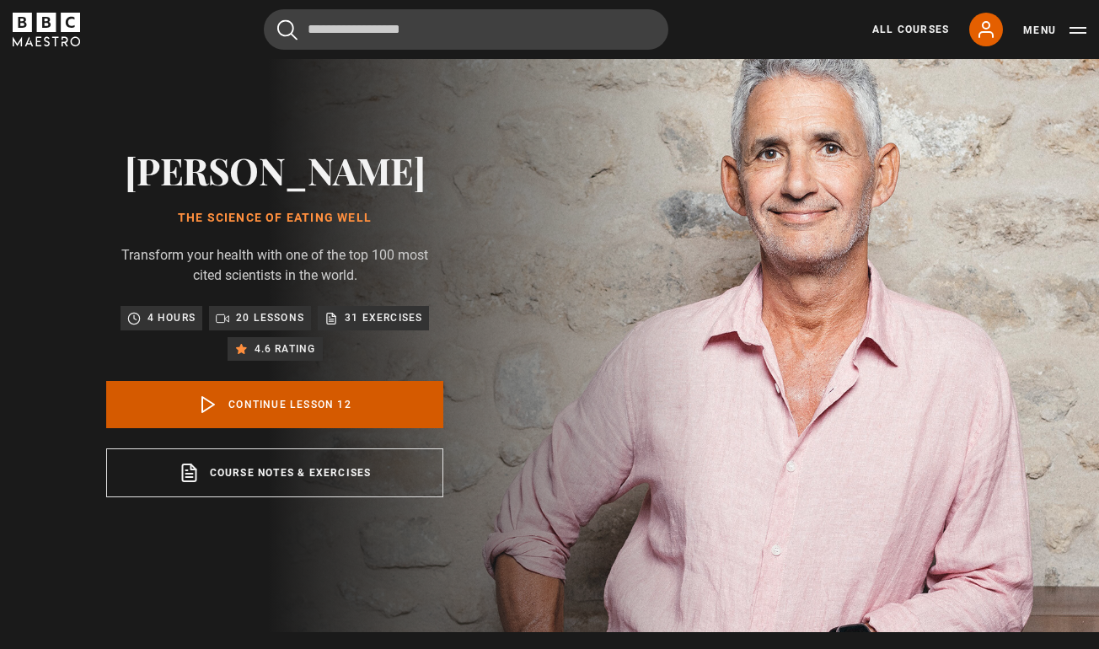
click at [304, 428] on link "Continue lesson 12" at bounding box center [274, 404] width 337 height 47
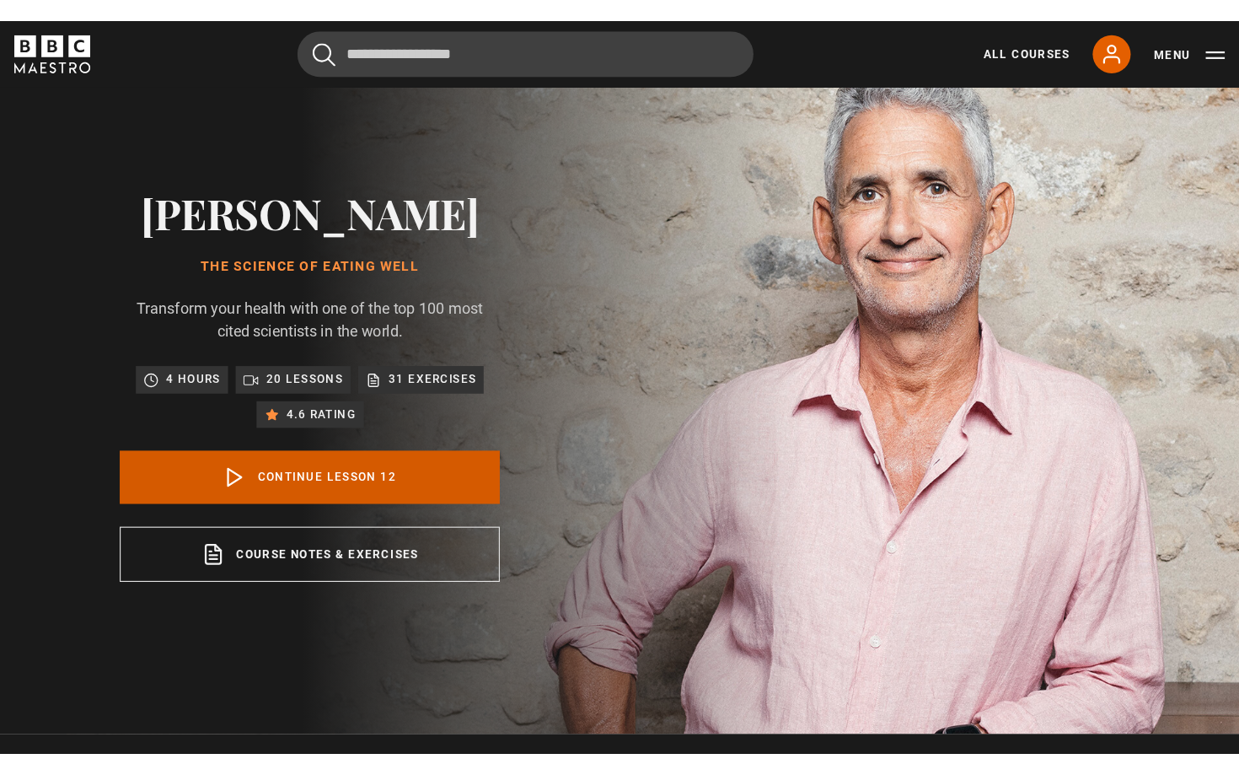
scroll to position [719, 0]
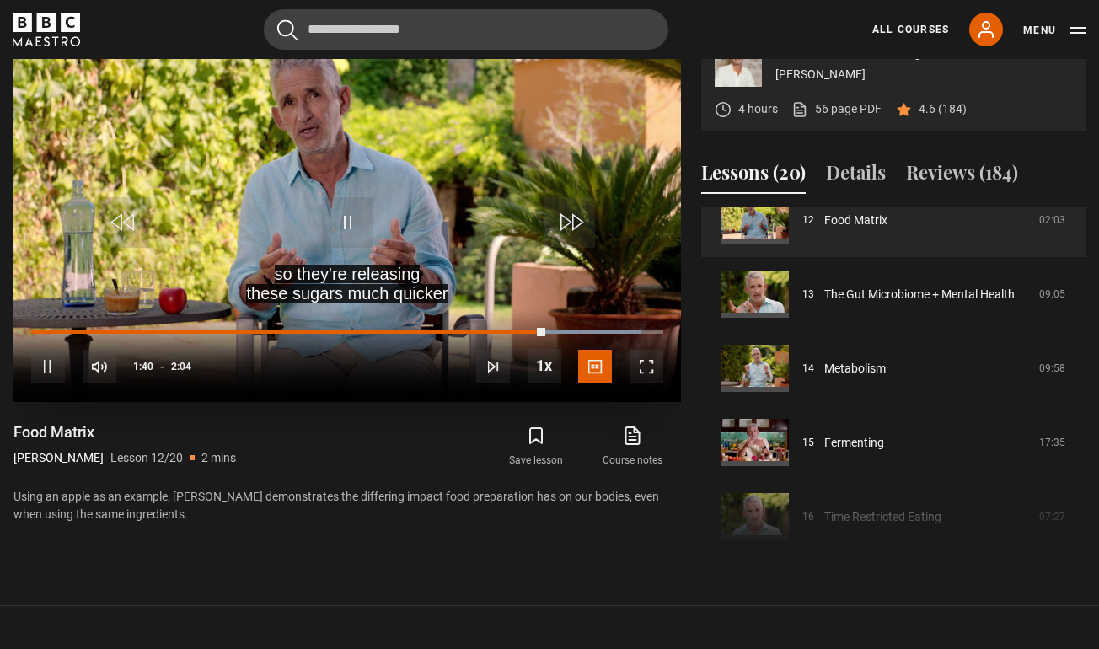
click at [642, 384] on span "Video Player" at bounding box center [647, 367] width 34 height 34
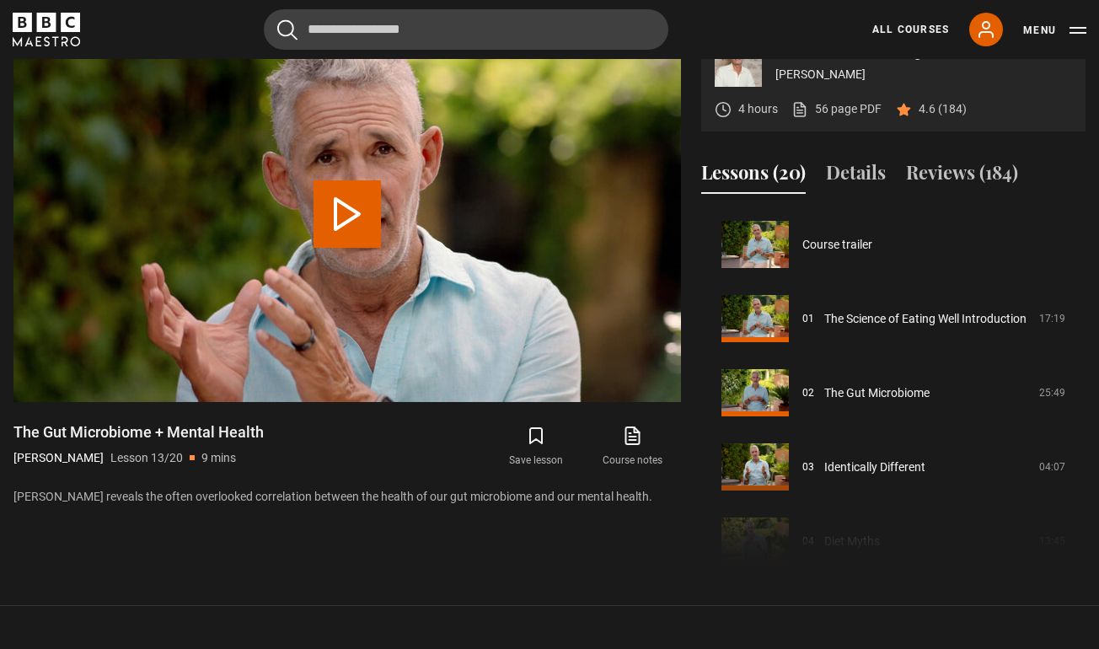
scroll to position [890, 0]
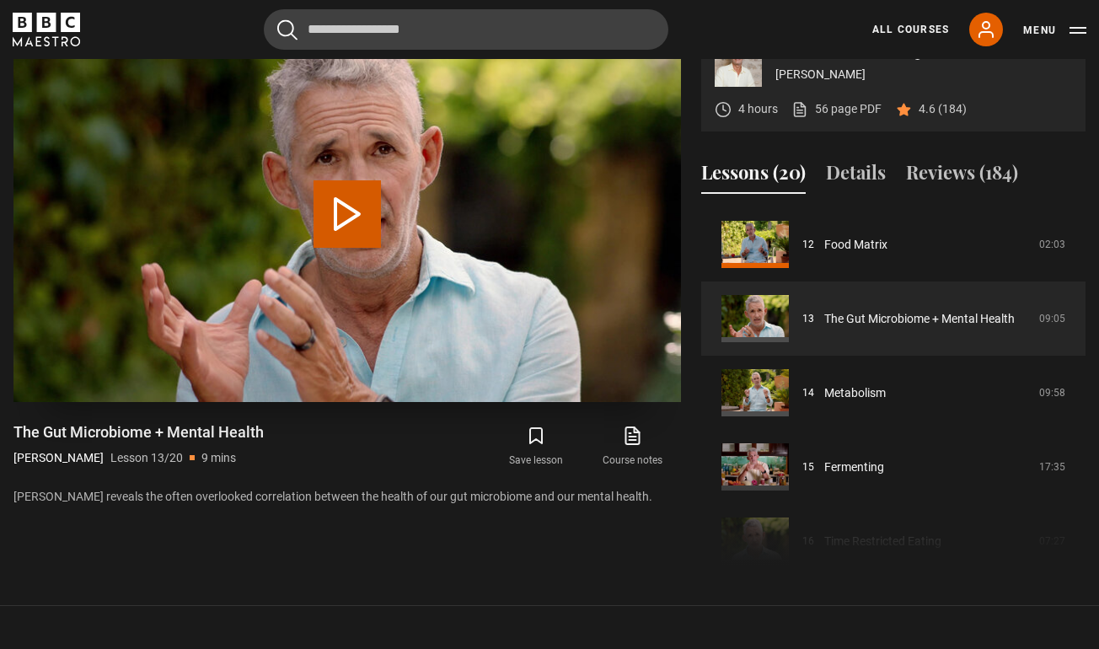
click at [352, 248] on button "Play Lesson The Gut Microbiome + Mental Health" at bounding box center [347, 213] width 67 height 67
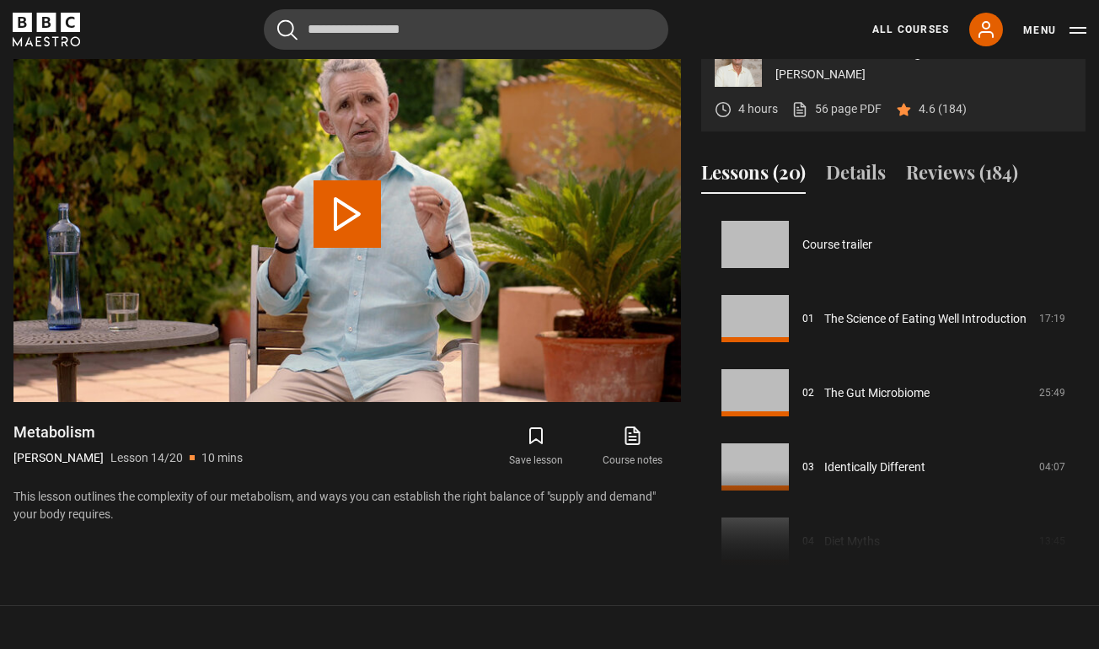
scroll to position [964, 0]
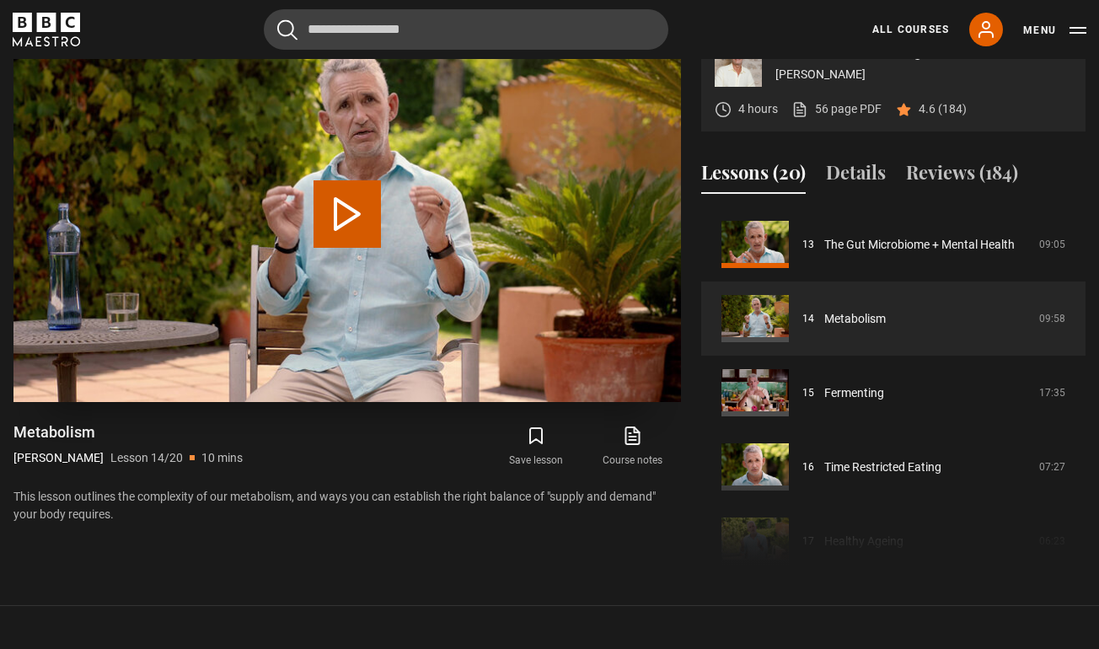
click at [344, 248] on button "Play Lesson Metabolism" at bounding box center [347, 213] width 67 height 67
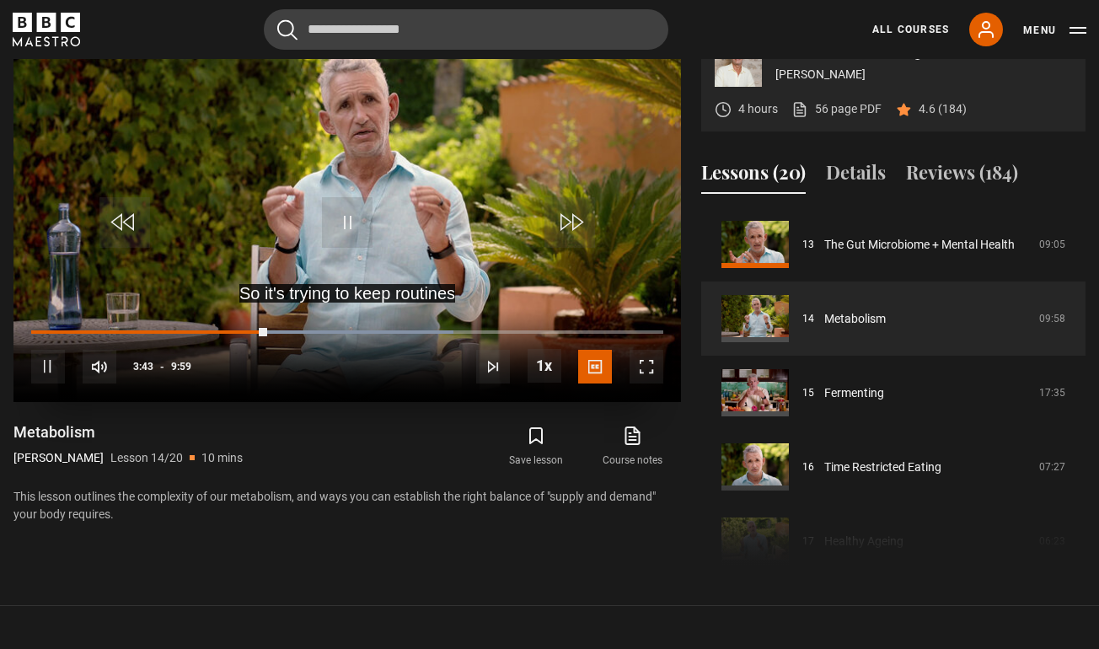
click at [643, 384] on span "Video Player" at bounding box center [647, 367] width 34 height 34
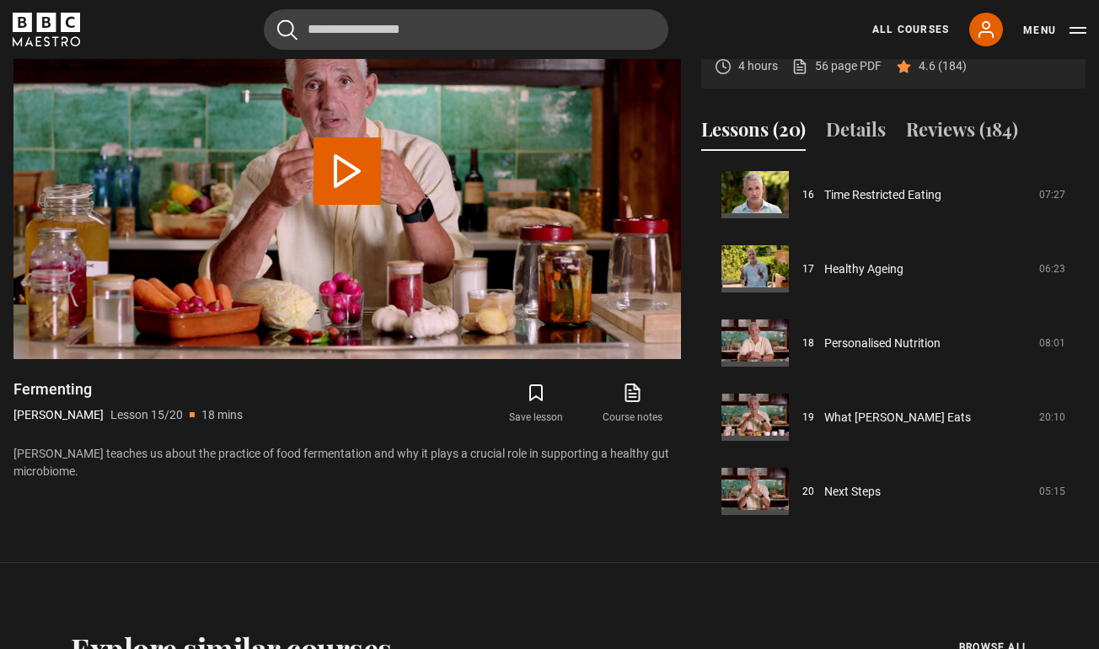
scroll to position [794, 0]
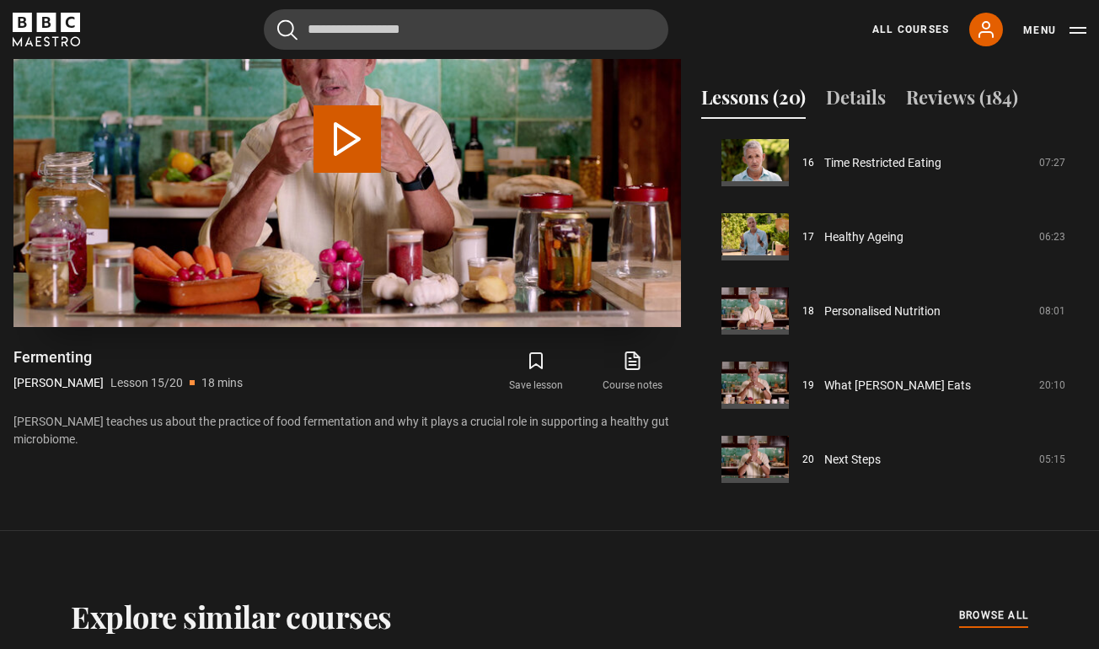
click at [342, 173] on button "Play Lesson Fermenting" at bounding box center [347, 138] width 67 height 67
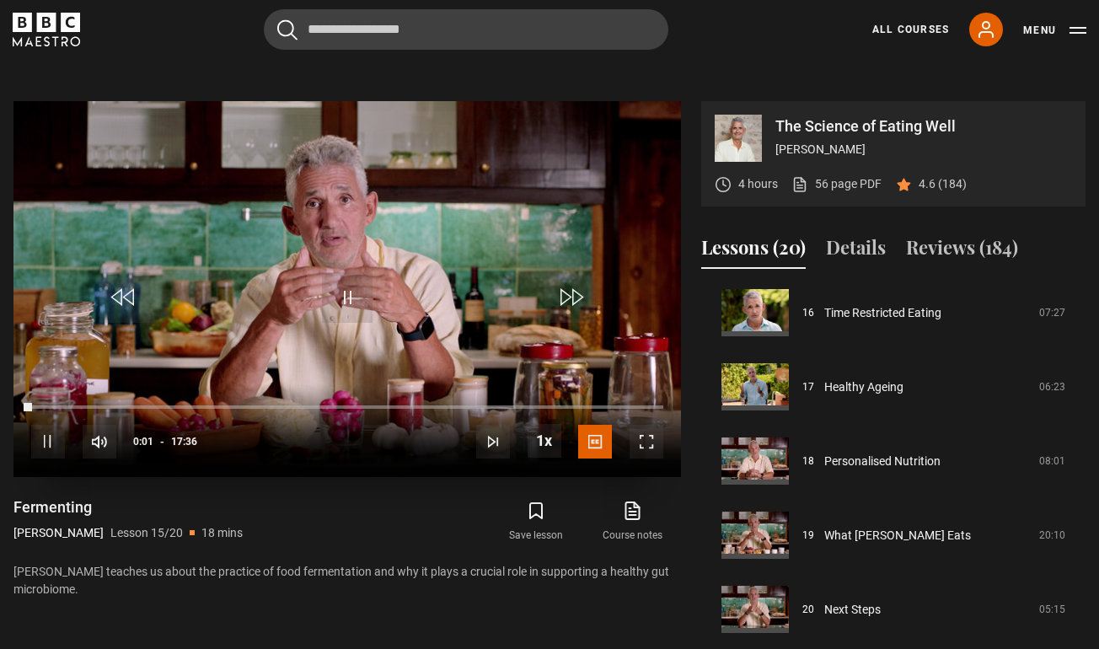
scroll to position [547, 0]
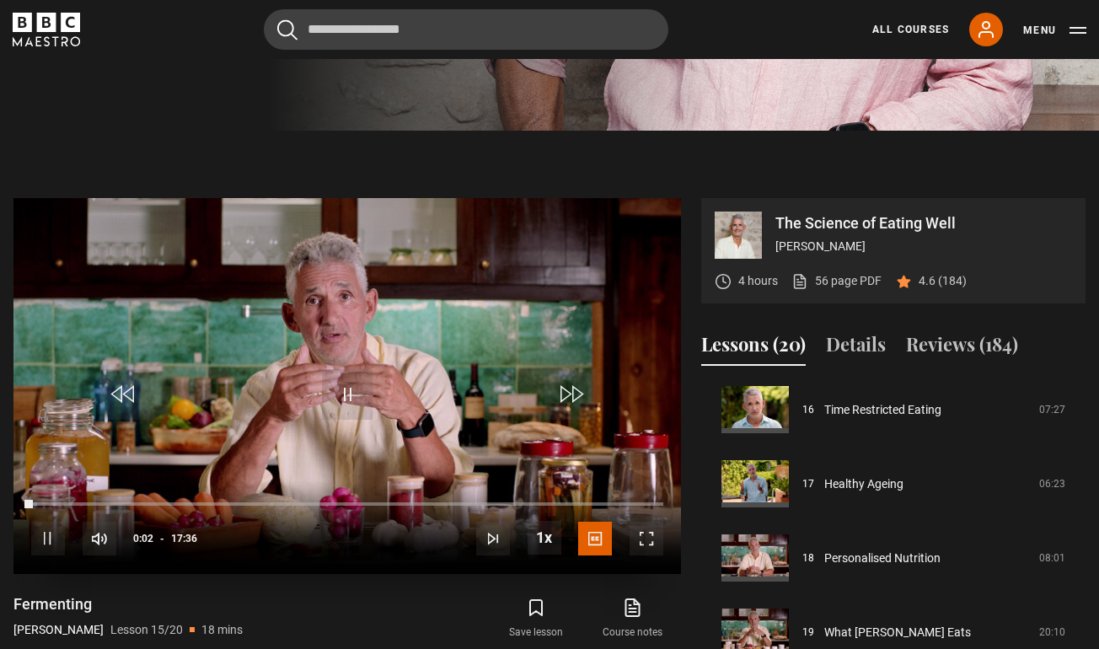
click at [648, 556] on span "Video Player" at bounding box center [647, 539] width 34 height 34
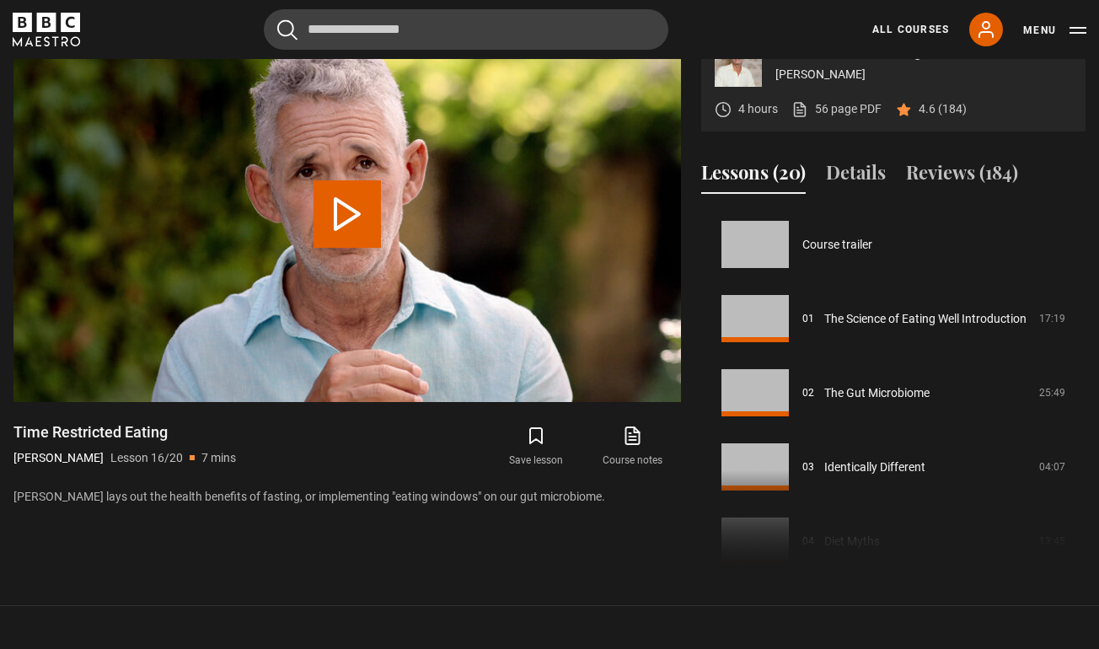
scroll to position [1113, 0]
